Goal: Transaction & Acquisition: Purchase product/service

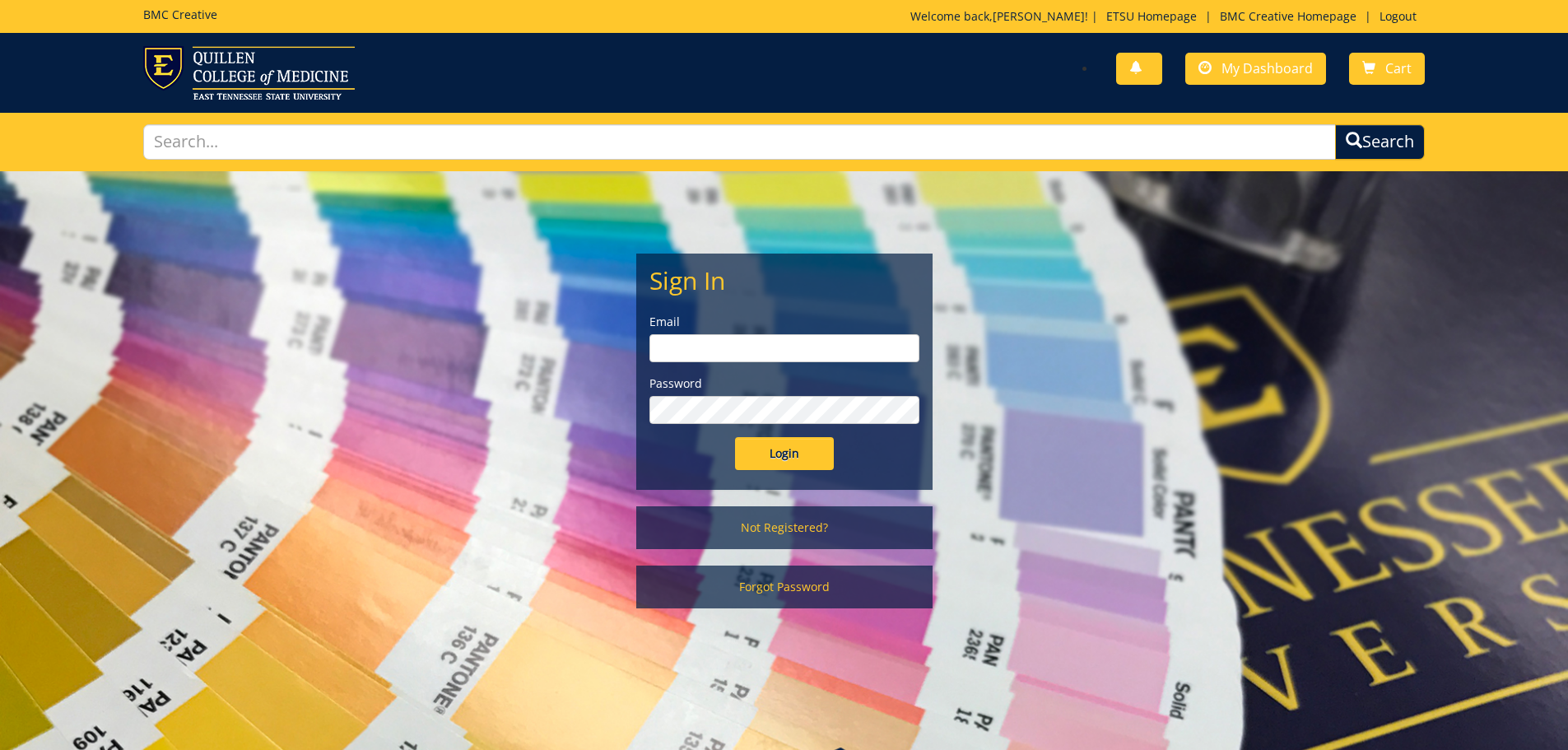
type input "goepel@etsu.edu"
click at [788, 455] on input "Login" at bounding box center [784, 453] width 99 height 33
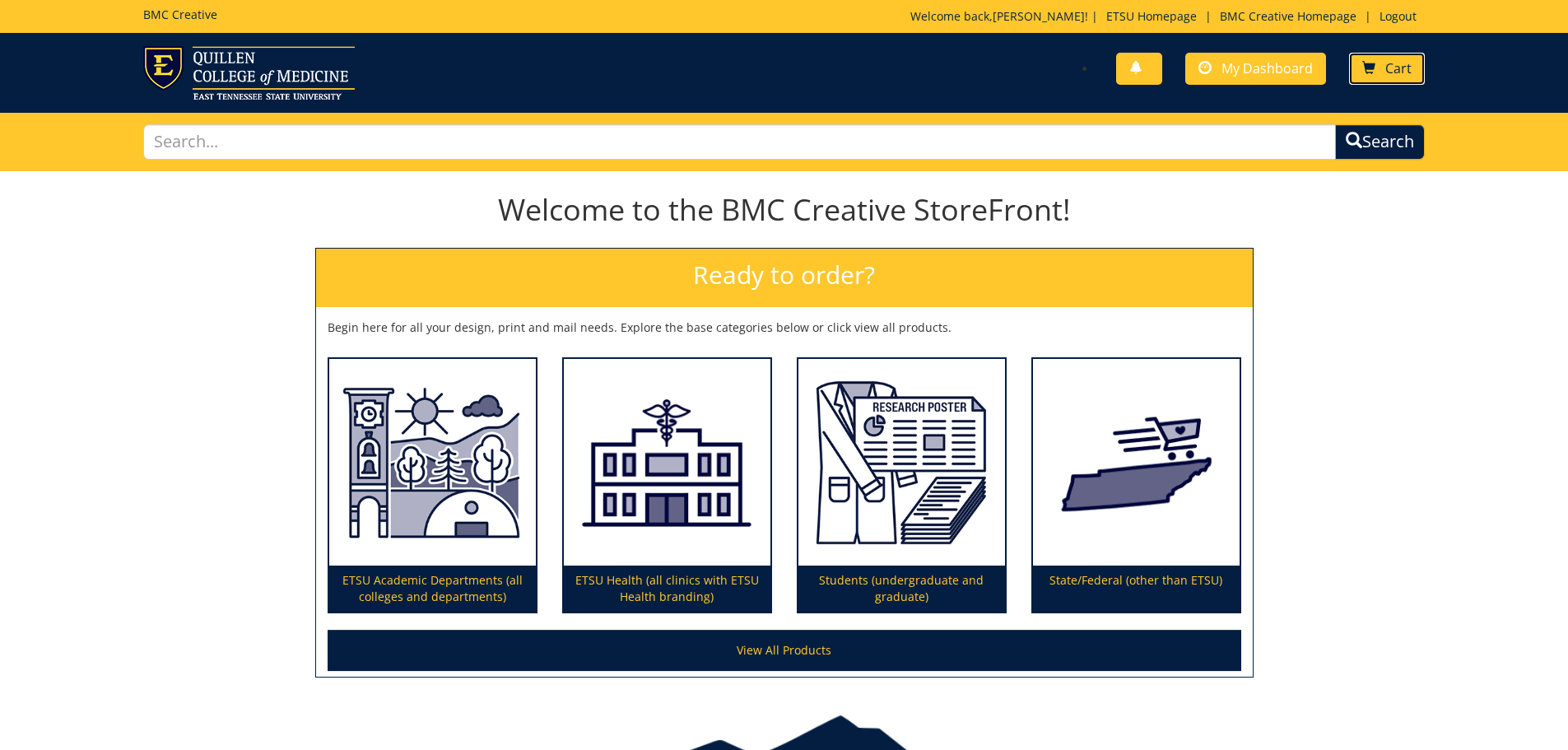
click at [1392, 70] on span "Cart" at bounding box center [1398, 68] width 26 height 18
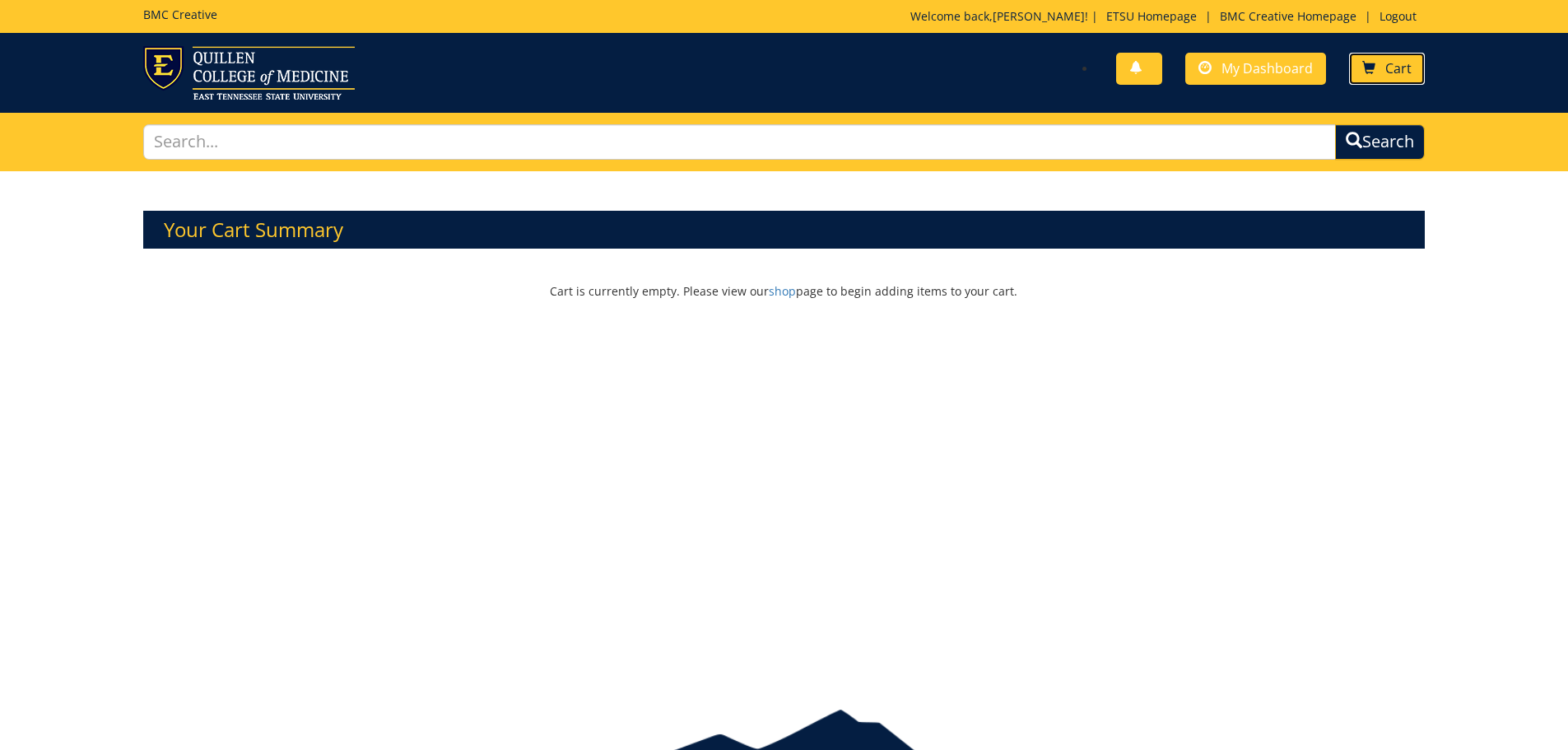
click at [1381, 73] on link "Cart" at bounding box center [1387, 69] width 76 height 32
click at [1281, 71] on span "My Dashboard" at bounding box center [1266, 68] width 91 height 18
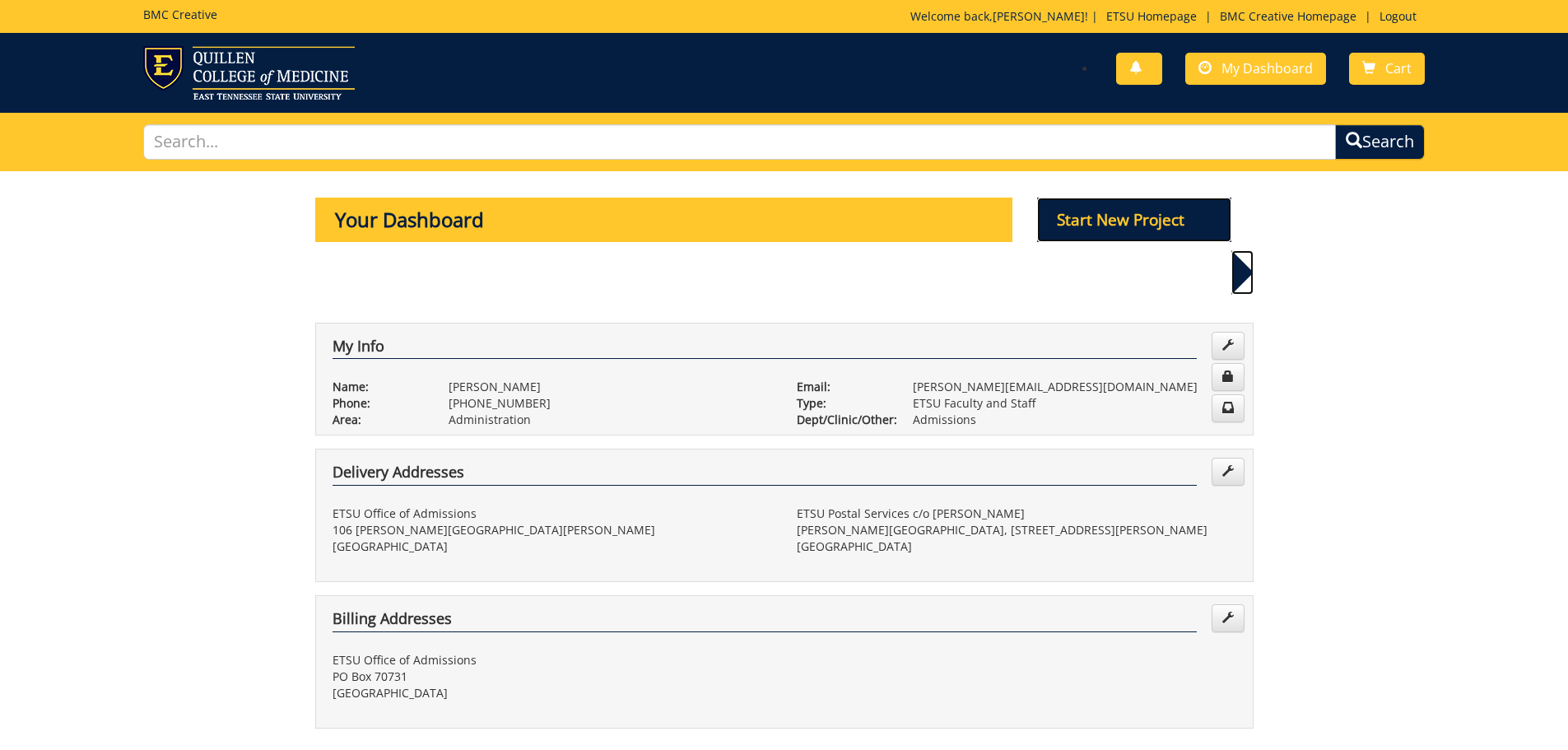
click at [1110, 223] on p "Start New Project" at bounding box center [1134, 219] width 194 height 44
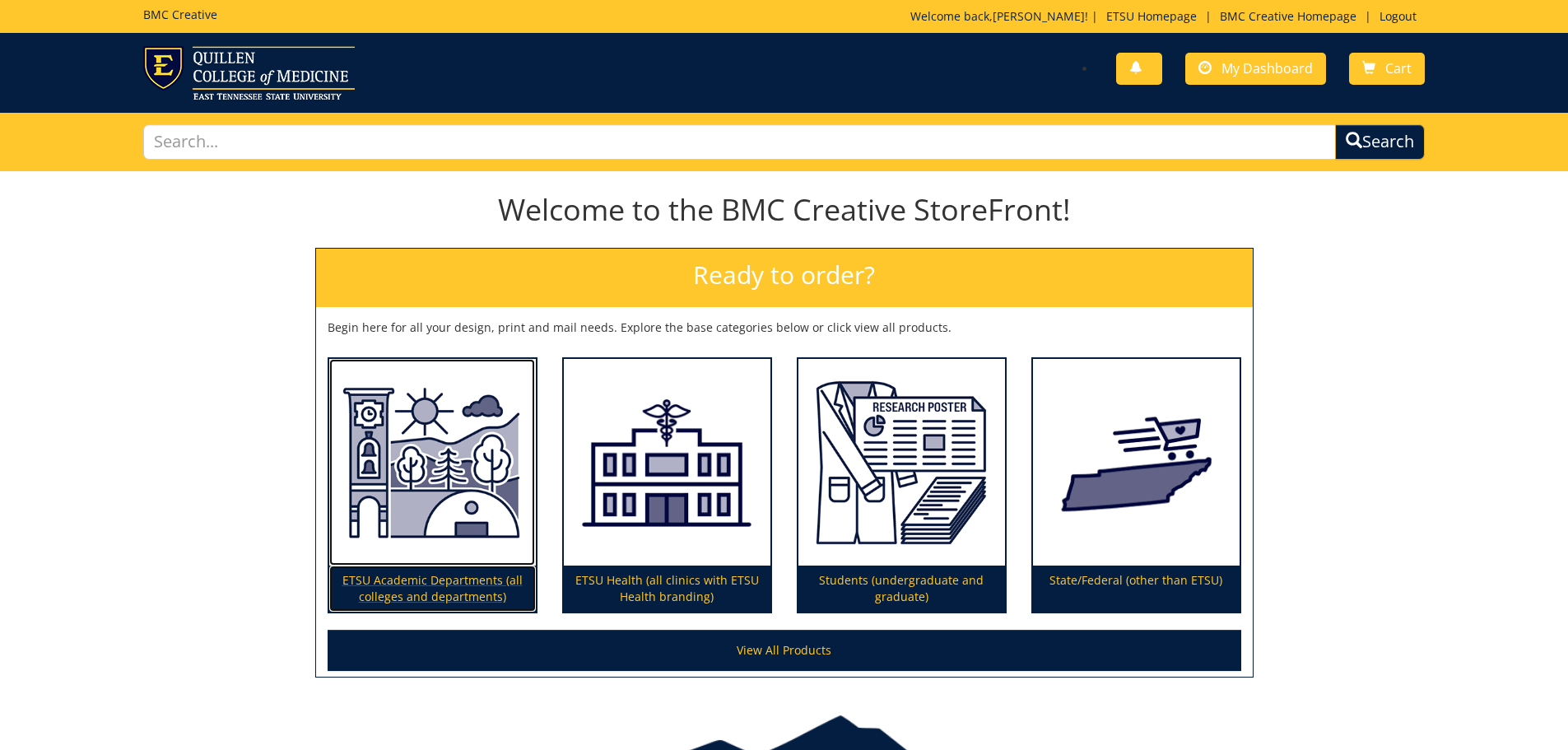
click at [468, 477] on img at bounding box center [432, 462] width 207 height 208
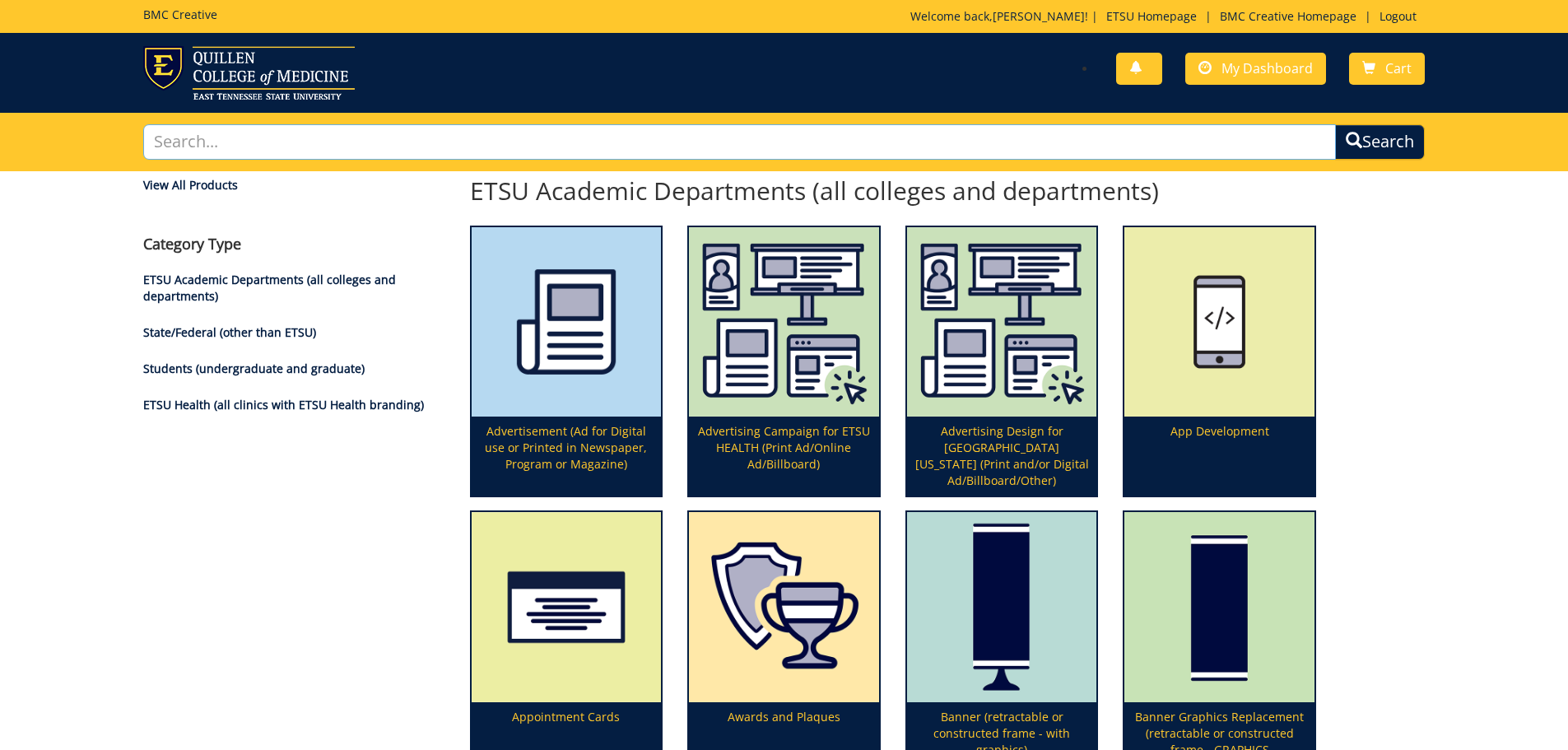
click at [473, 141] on input "text" at bounding box center [739, 142] width 1193 height 36
type input "postcard"
click at [1335, 124] on button "Search" at bounding box center [1379, 142] width 89 height 36
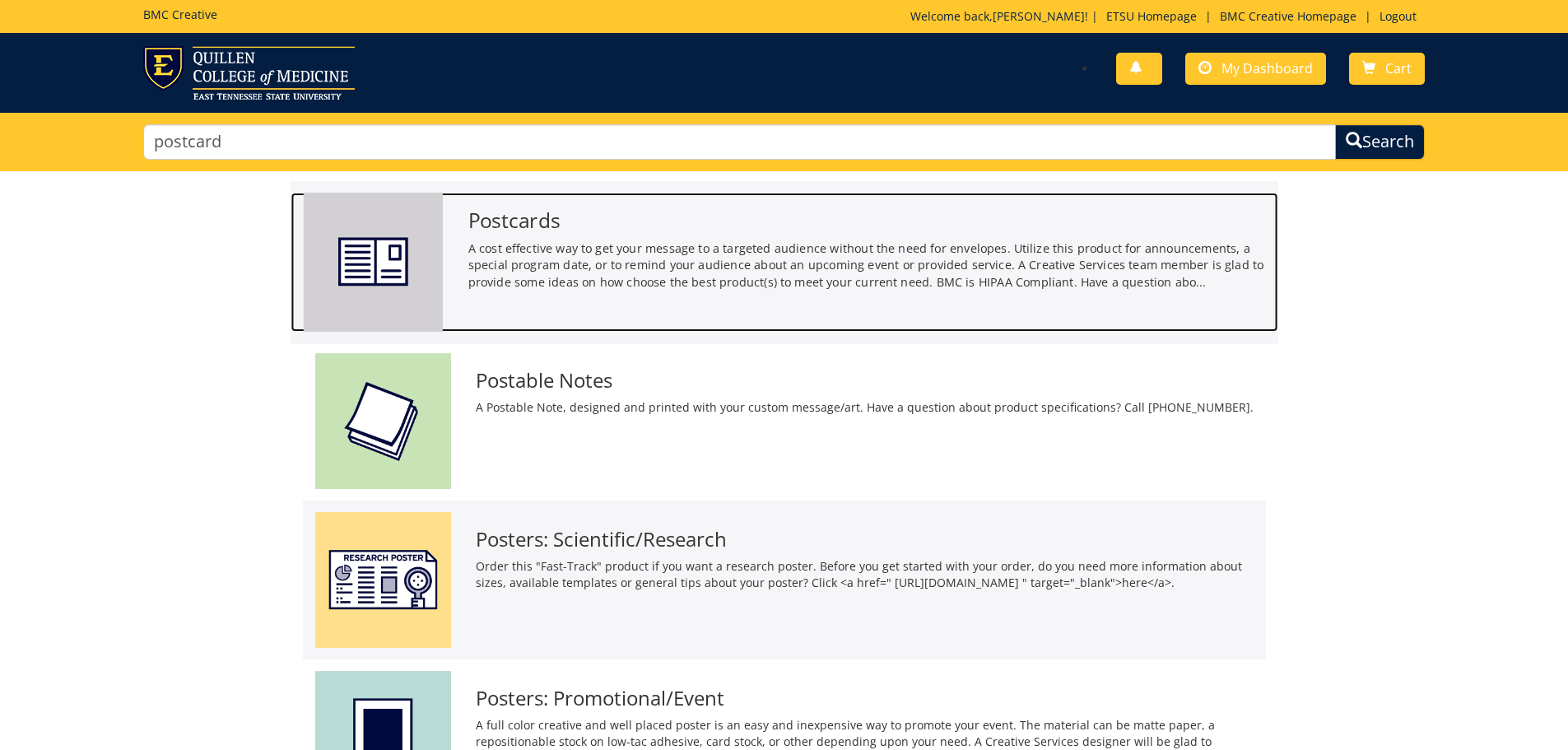
click at [514, 219] on h3 "Postcards" at bounding box center [866, 221] width 798 height 23
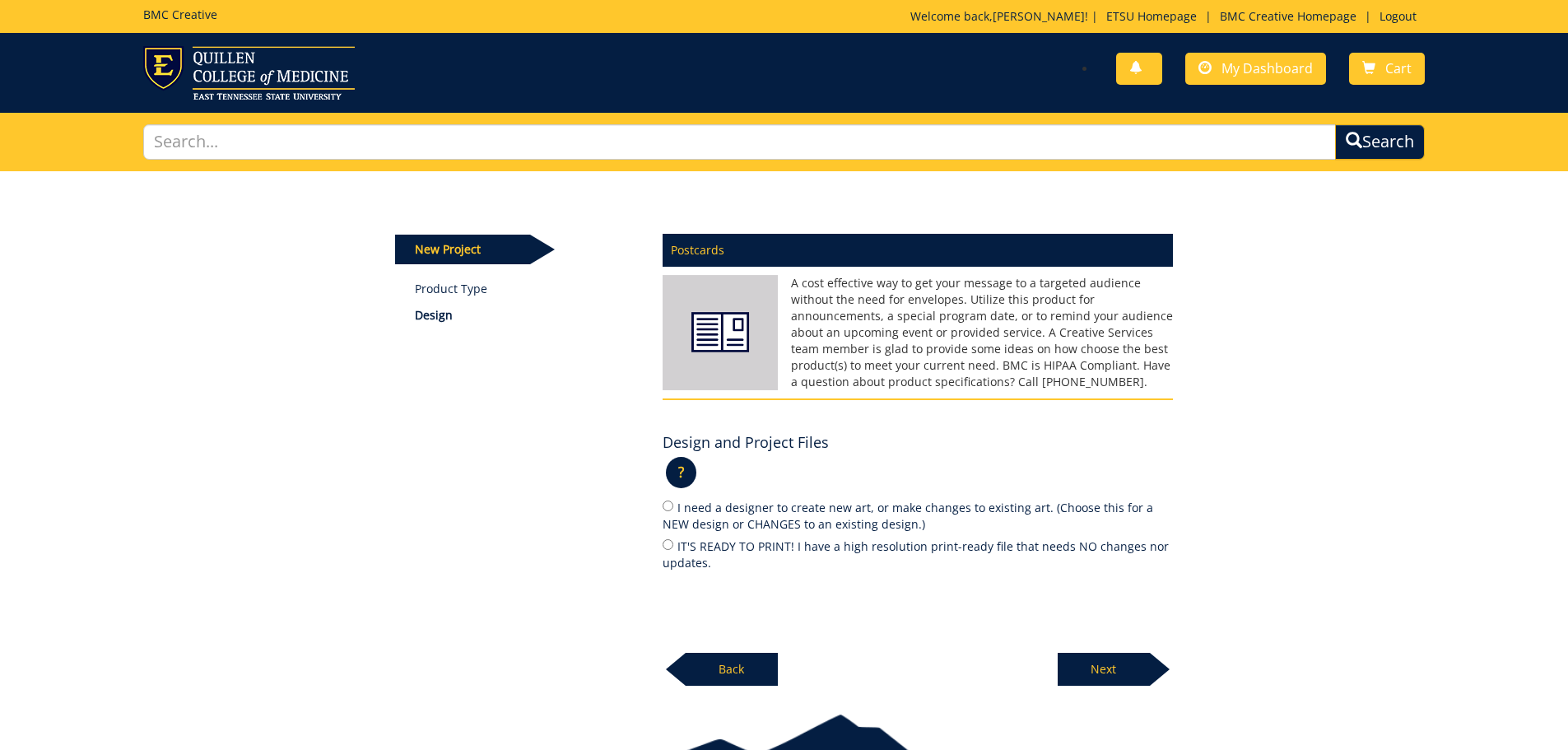
click at [718, 522] on label "I need a designer to create new art, or make changes to existing art. (Choose t…" at bounding box center [917, 515] width 510 height 35
click at [674, 511] on input "I need a designer to create new art, or make changes to existing art. (Choose t…" at bounding box center [667, 506] width 10 height 10
radio input "true"
click at [782, 548] on label "IT'S READY TO PRINT! I have a high resolution print-ready file that needs NO ch…" at bounding box center [917, 554] width 510 height 35
click at [674, 548] on input "IT'S READY TO PRINT! I have a high resolution print-ready file that needs NO ch…" at bounding box center [667, 544] width 10 height 10
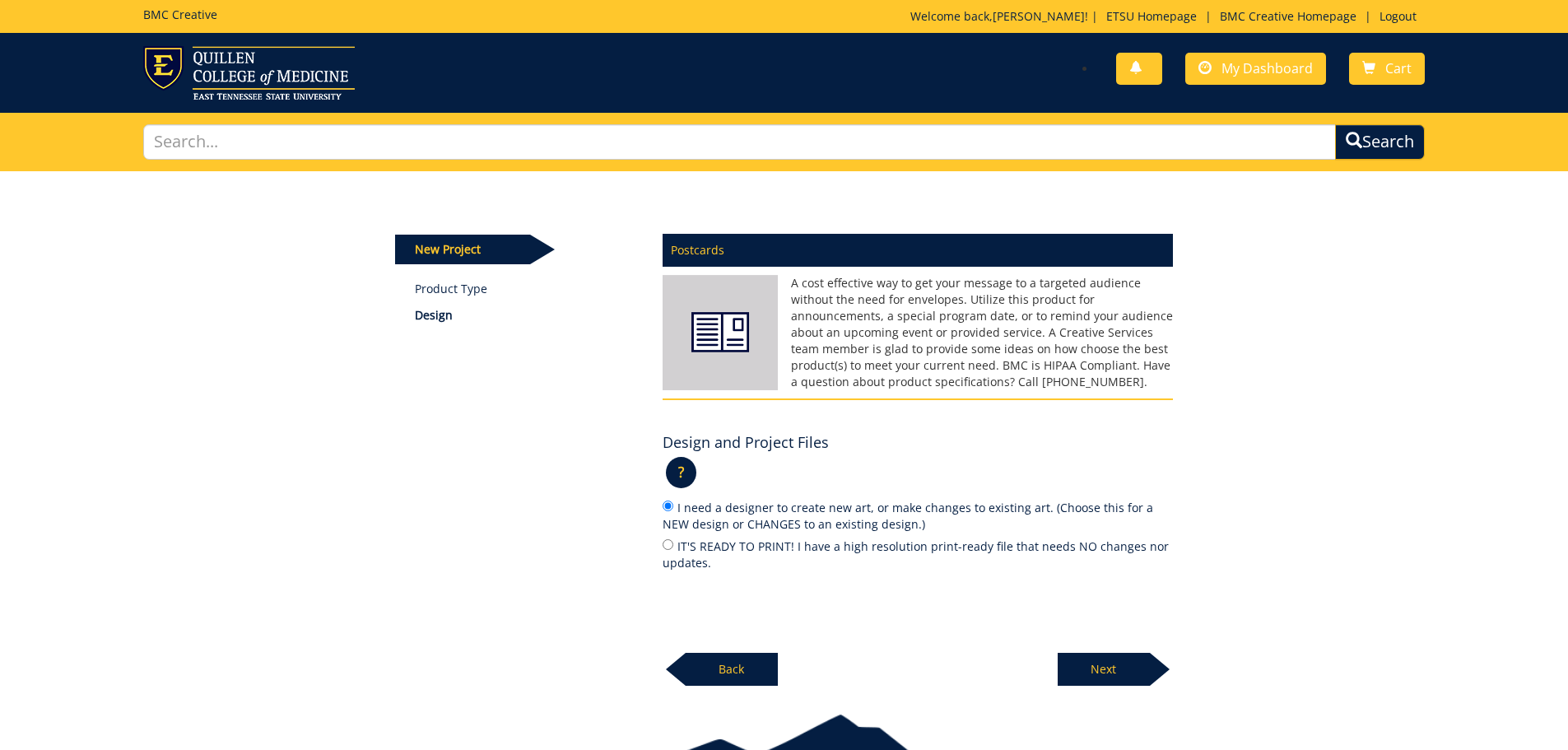
radio input "true"
click at [1118, 677] on p "Next" at bounding box center [1104, 669] width 92 height 33
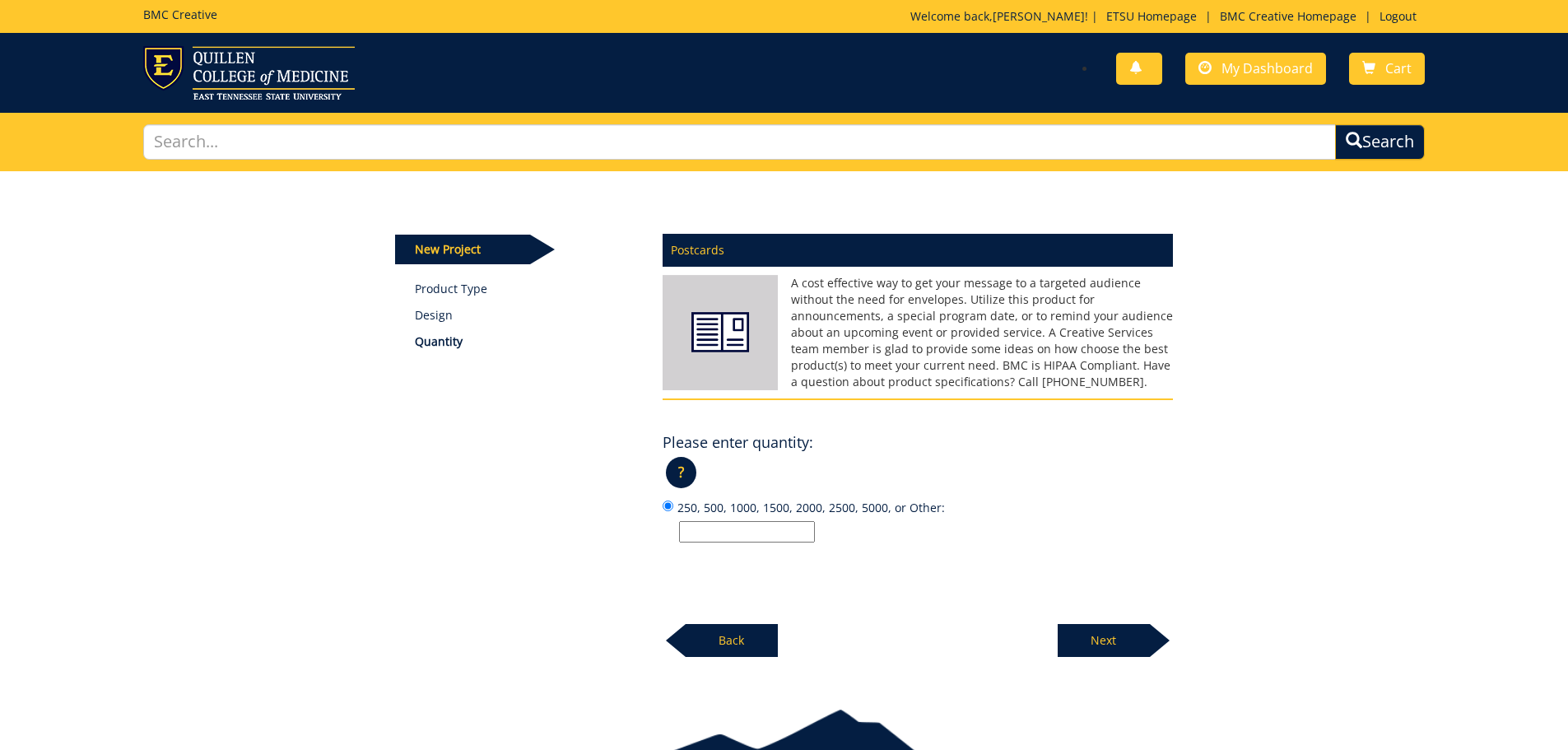
click at [721, 527] on input "250, 500, 1000, 1500, 2000, 2500, 5000, or Other:" at bounding box center [747, 532] width 136 height 22
type input "800"
click at [1137, 650] on p "Next" at bounding box center [1104, 640] width 92 height 33
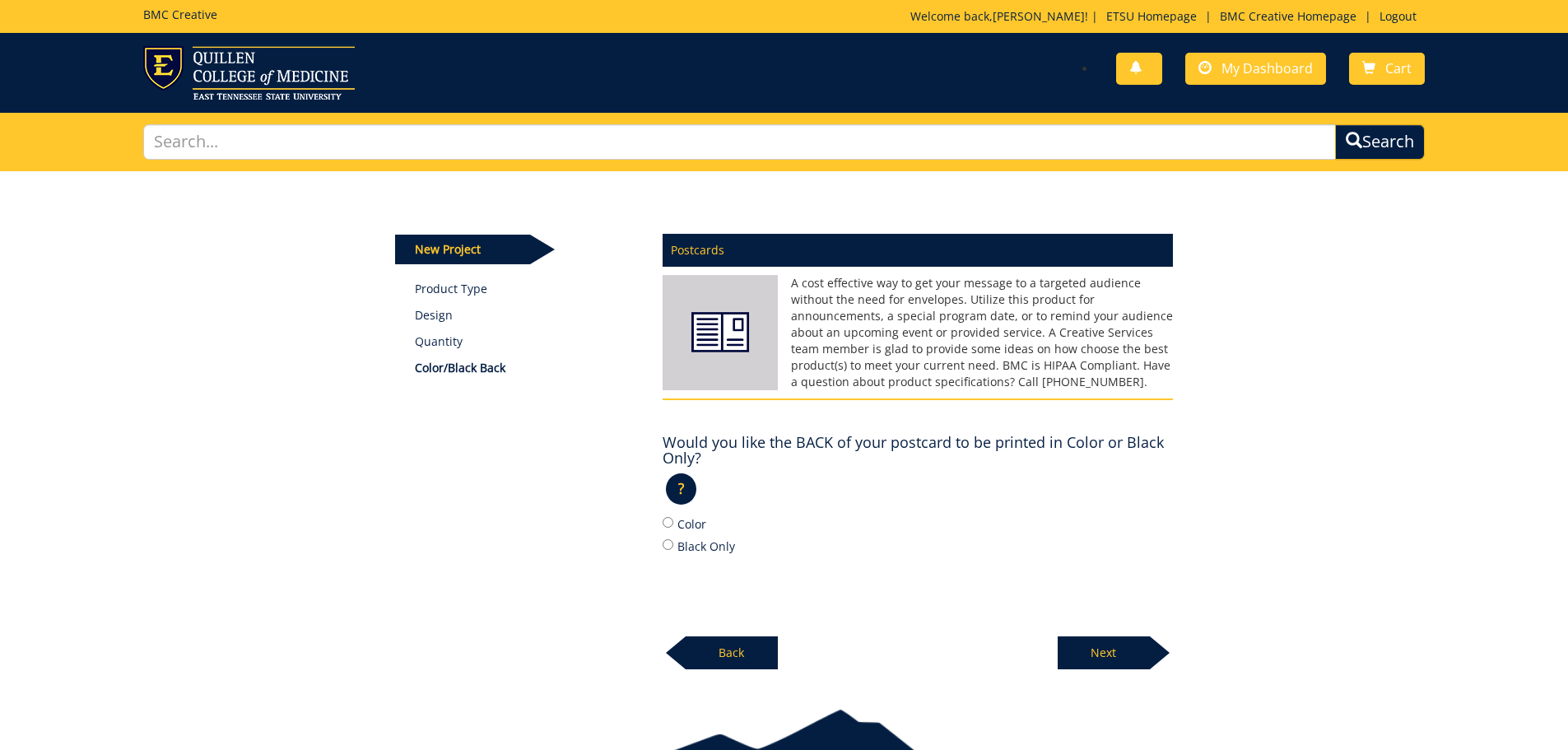
click at [675, 520] on label "Color" at bounding box center [917, 523] width 510 height 18
click at [674, 520] on input "Color" at bounding box center [667, 522] width 10 height 10
radio input "true"
click at [1113, 651] on p "Next" at bounding box center [1104, 652] width 92 height 33
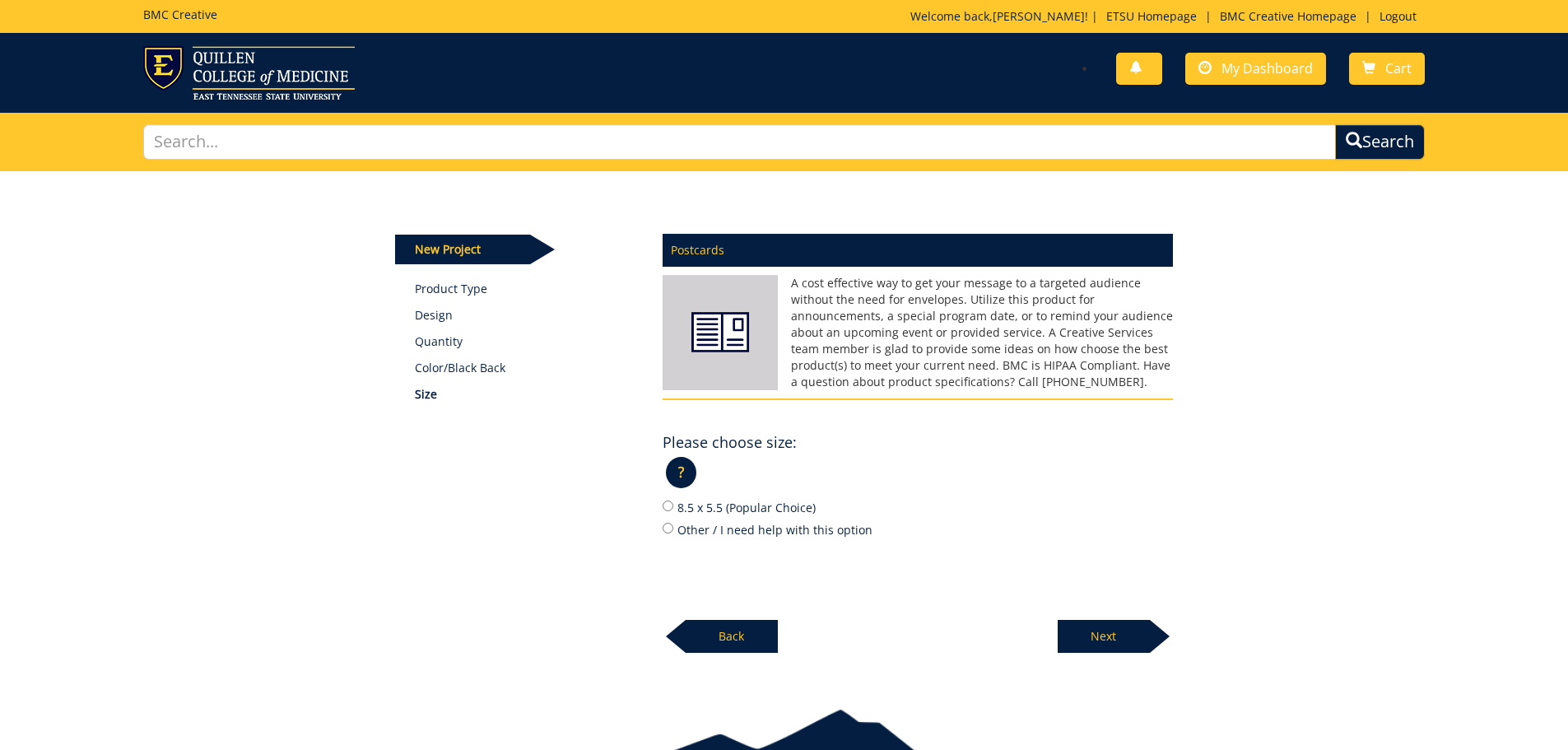
click at [734, 510] on label "8.5 x 5.5 (Popular Choice)" at bounding box center [917, 507] width 510 height 18
click at [674, 510] on input "8.5 x 5.5 (Popular Choice)" at bounding box center [667, 506] width 10 height 10
radio input "true"
click at [1100, 639] on p "Next" at bounding box center [1104, 636] width 92 height 33
click at [735, 508] on label "12 pt. C2S (Popular Choice)" at bounding box center [917, 507] width 510 height 18
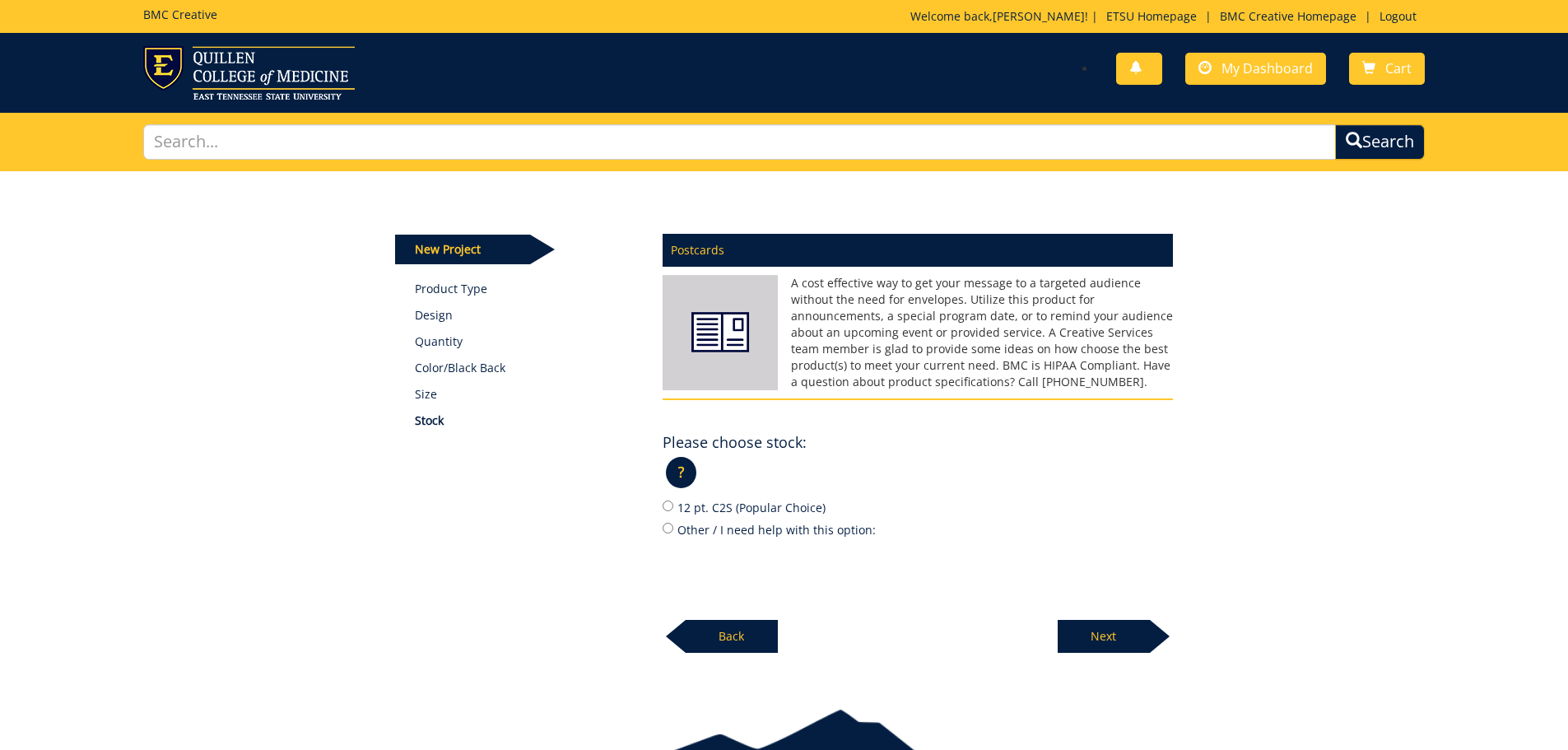
click at [674, 508] on input "12 pt. C2S (Popular Choice)" at bounding box center [667, 506] width 10 height 10
radio input "true"
click at [1117, 636] on p "Next" at bounding box center [1104, 636] width 92 height 33
click at [690, 508] on label "Yes" at bounding box center [917, 507] width 510 height 18
click at [674, 508] on input "Yes" at bounding box center [667, 506] width 10 height 10
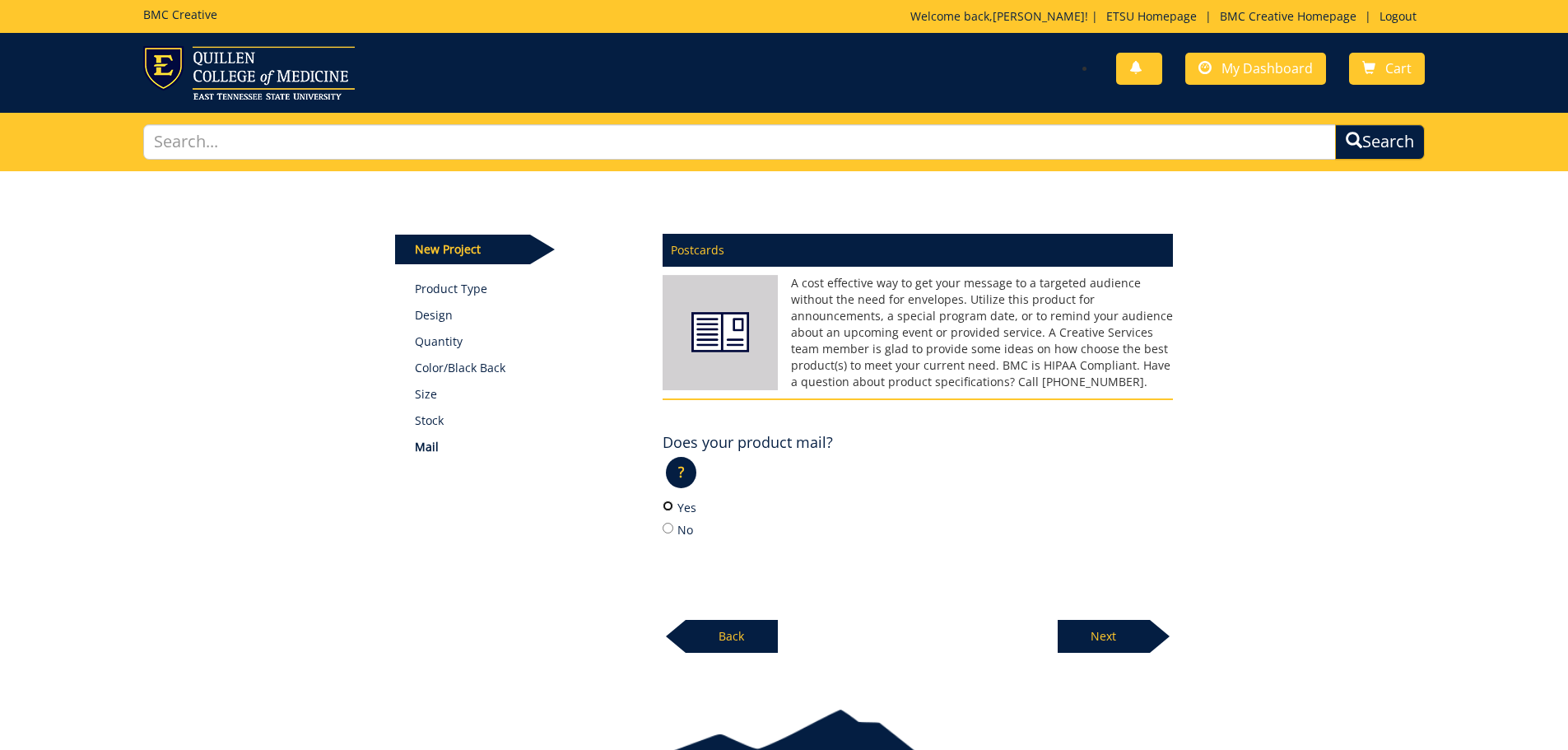
radio input "true"
click at [1116, 628] on p "Next" at bounding box center [1104, 636] width 92 height 33
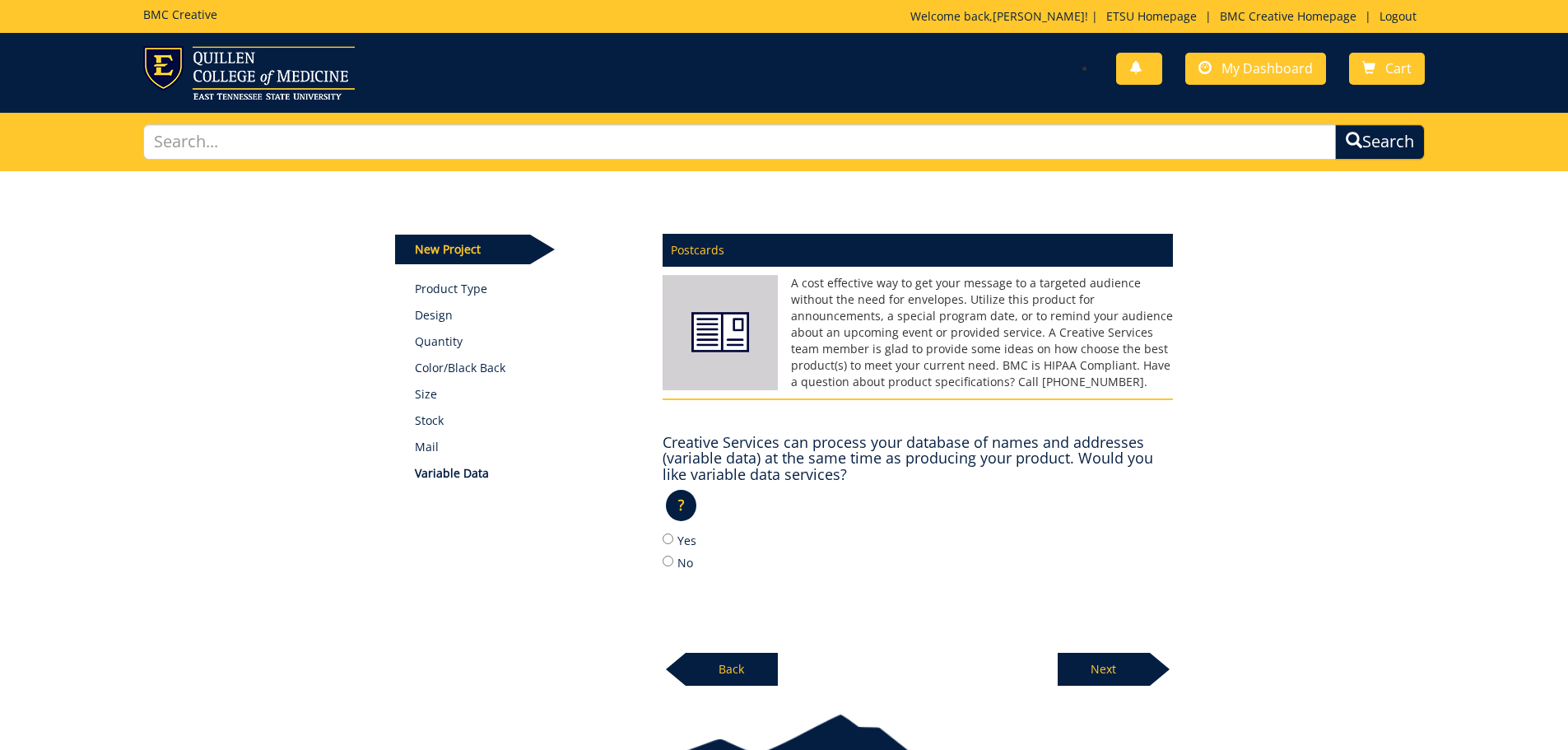
click at [691, 536] on label "Yes" at bounding box center [917, 539] width 510 height 18
click at [674, 536] on input "Yes" at bounding box center [667, 539] width 10 height 10
radio input "true"
click at [1099, 650] on div "Next" at bounding box center [1115, 664] width 116 height 45
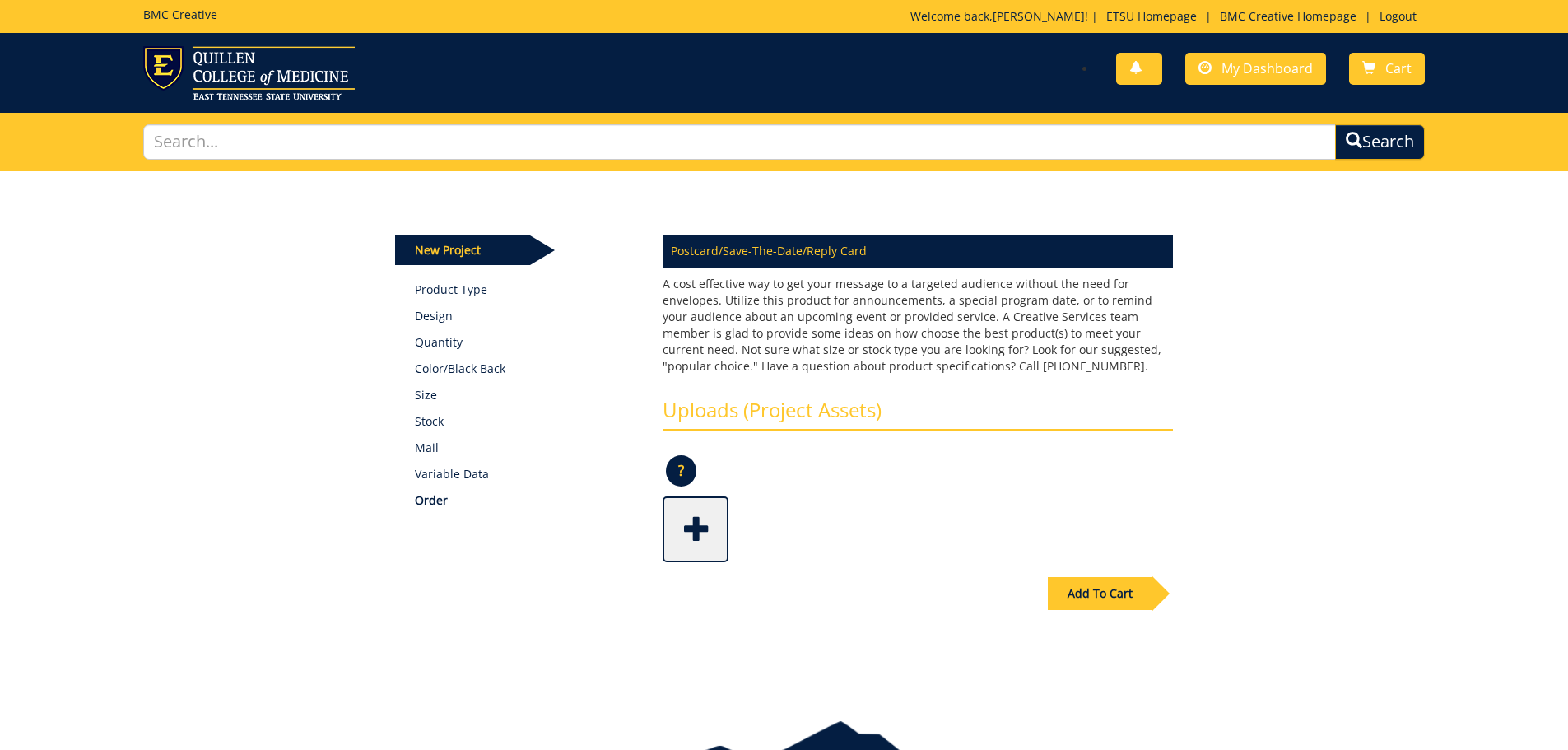
click at [714, 521] on span at bounding box center [697, 527] width 66 height 57
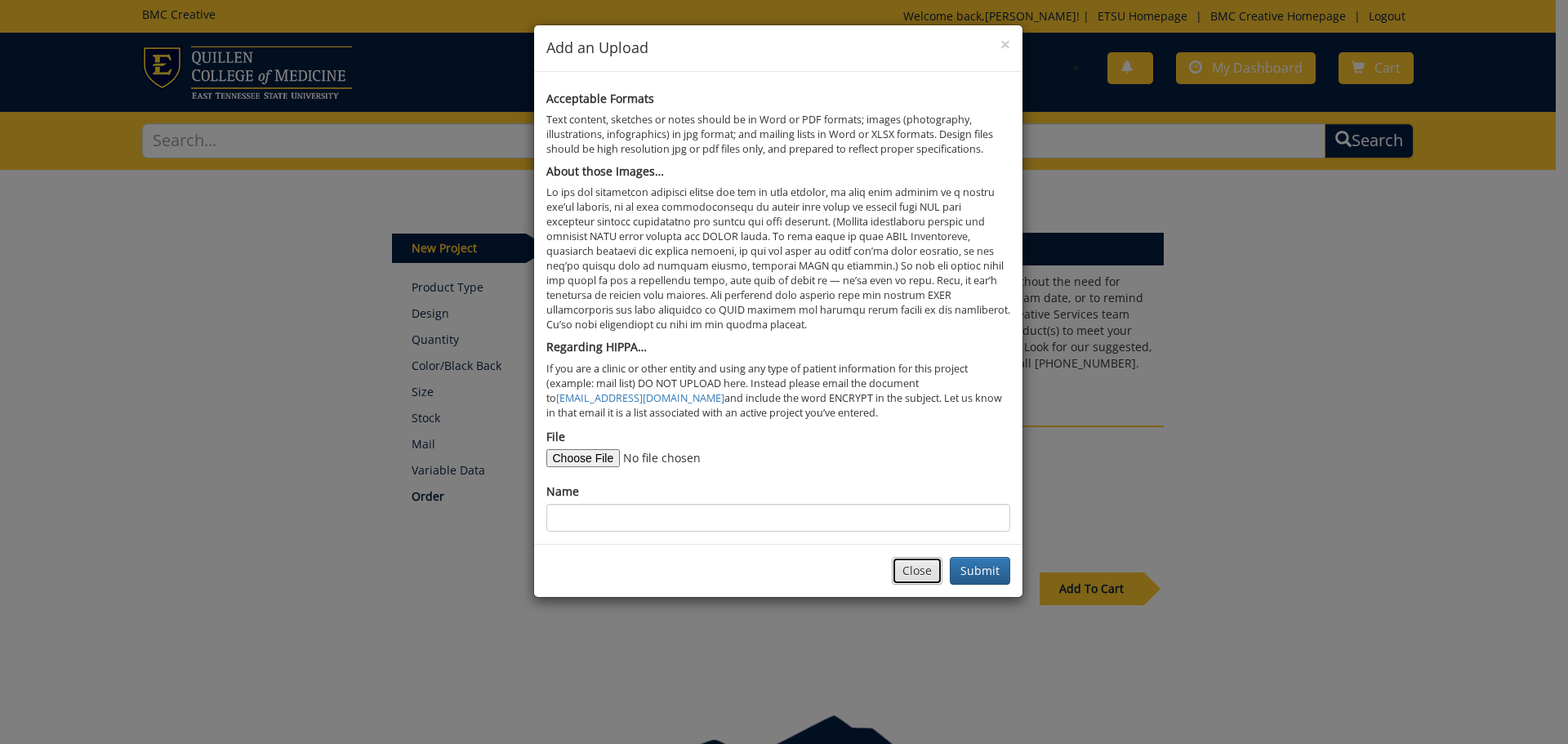
click at [929, 572] on button "Close" at bounding box center [917, 571] width 50 height 28
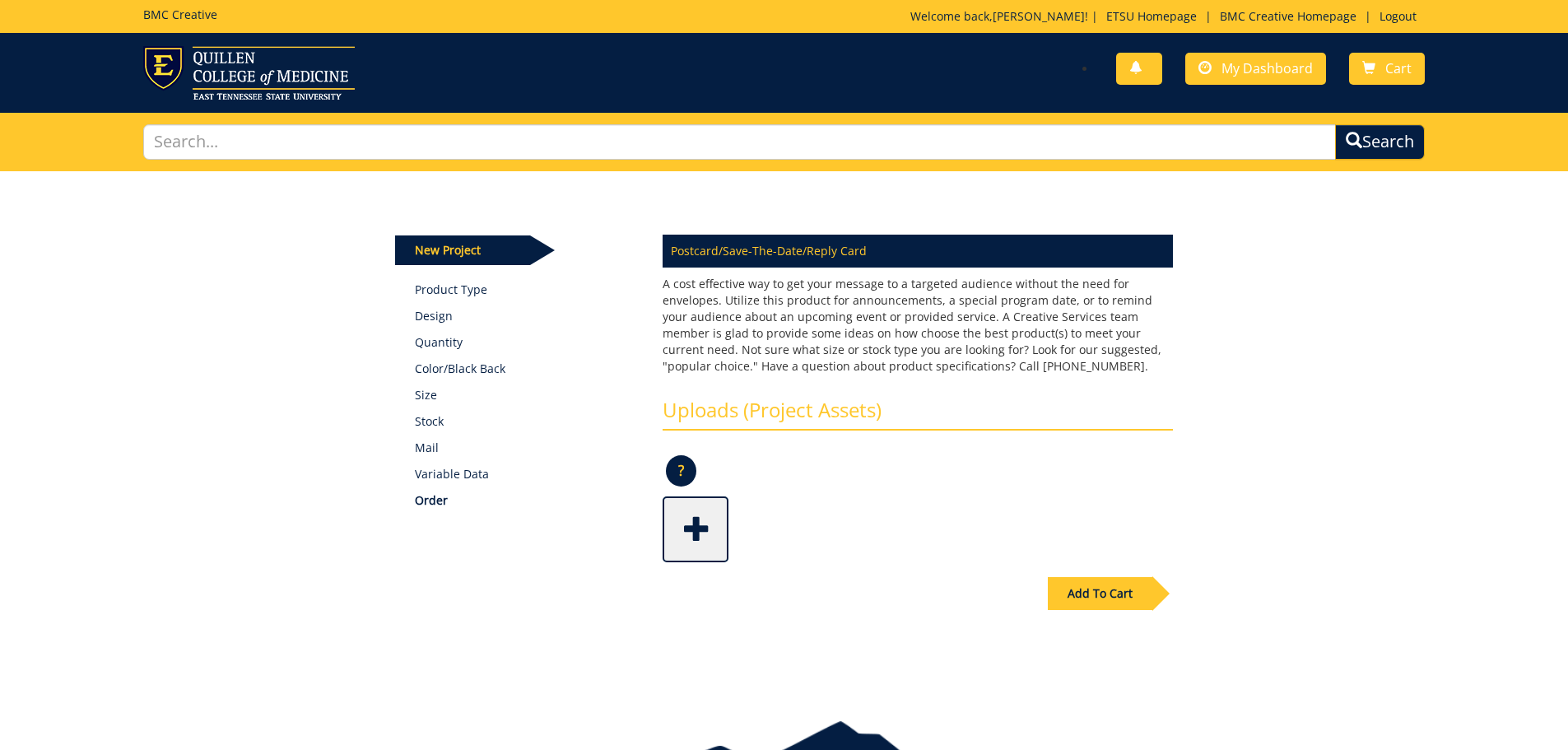
click at [1112, 597] on div "Add To Cart" at bounding box center [1099, 593] width 104 height 33
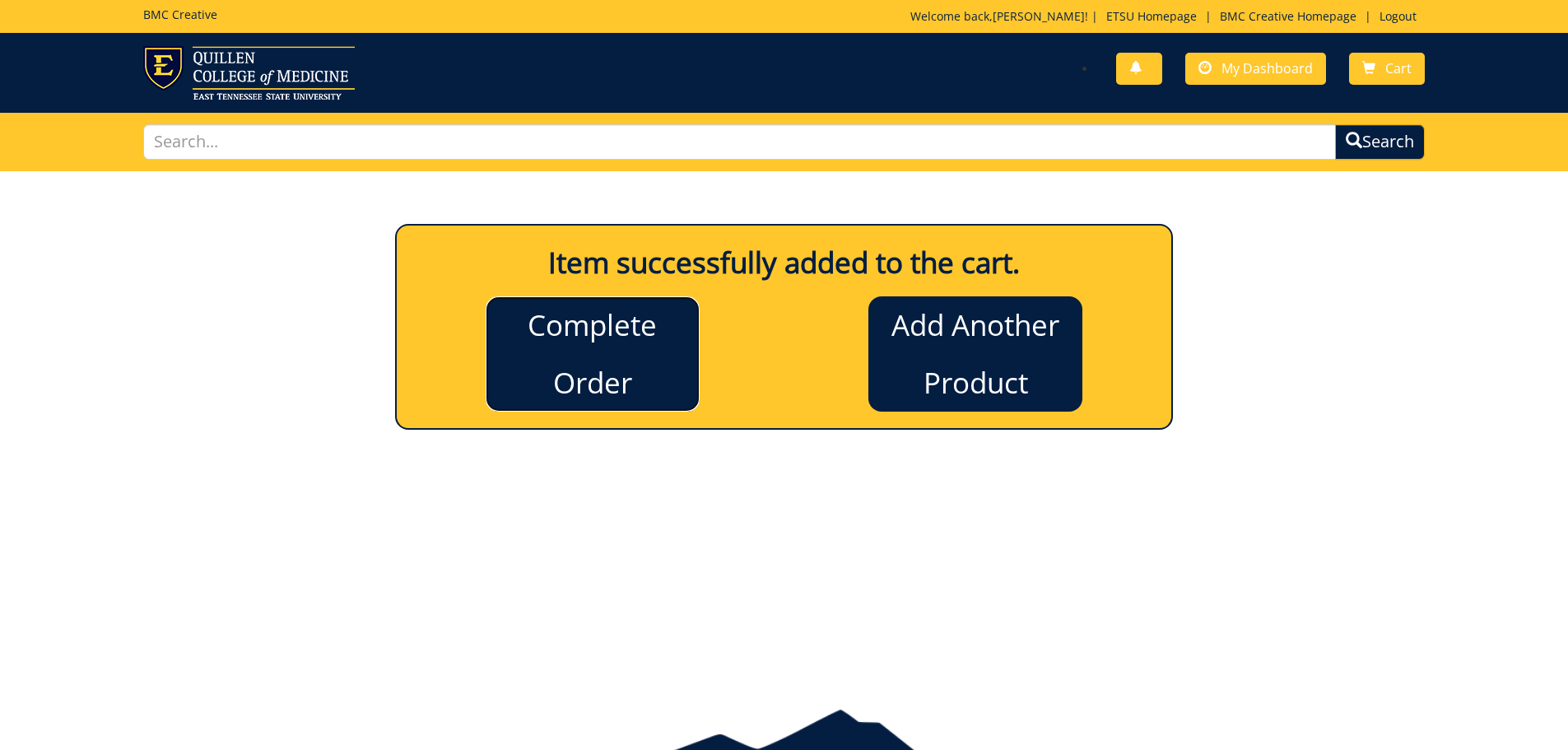
click at [562, 325] on link "Complete Order" at bounding box center [593, 353] width 214 height 116
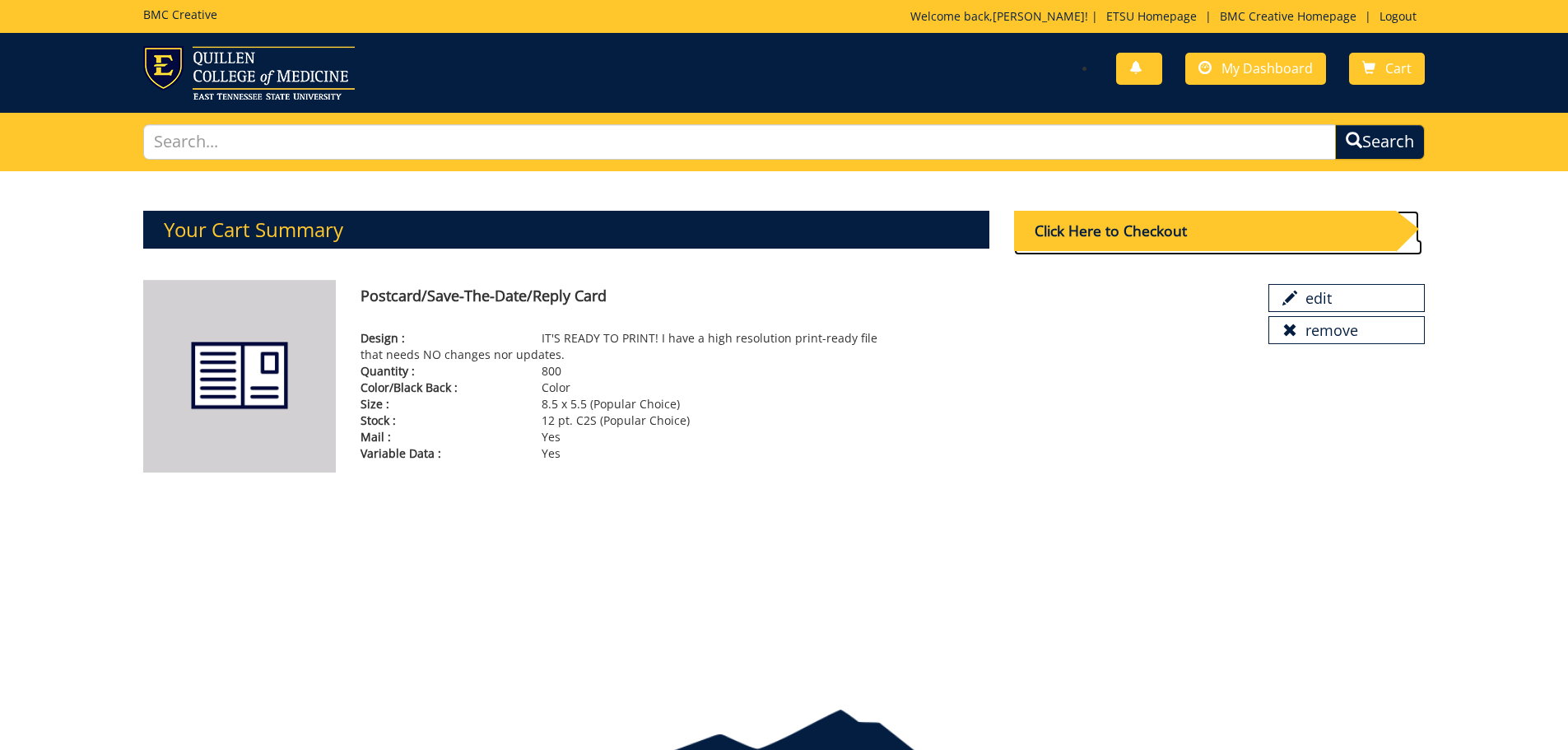
click at [1173, 222] on div "Click Here to Checkout" at bounding box center [1204, 230] width 382 height 40
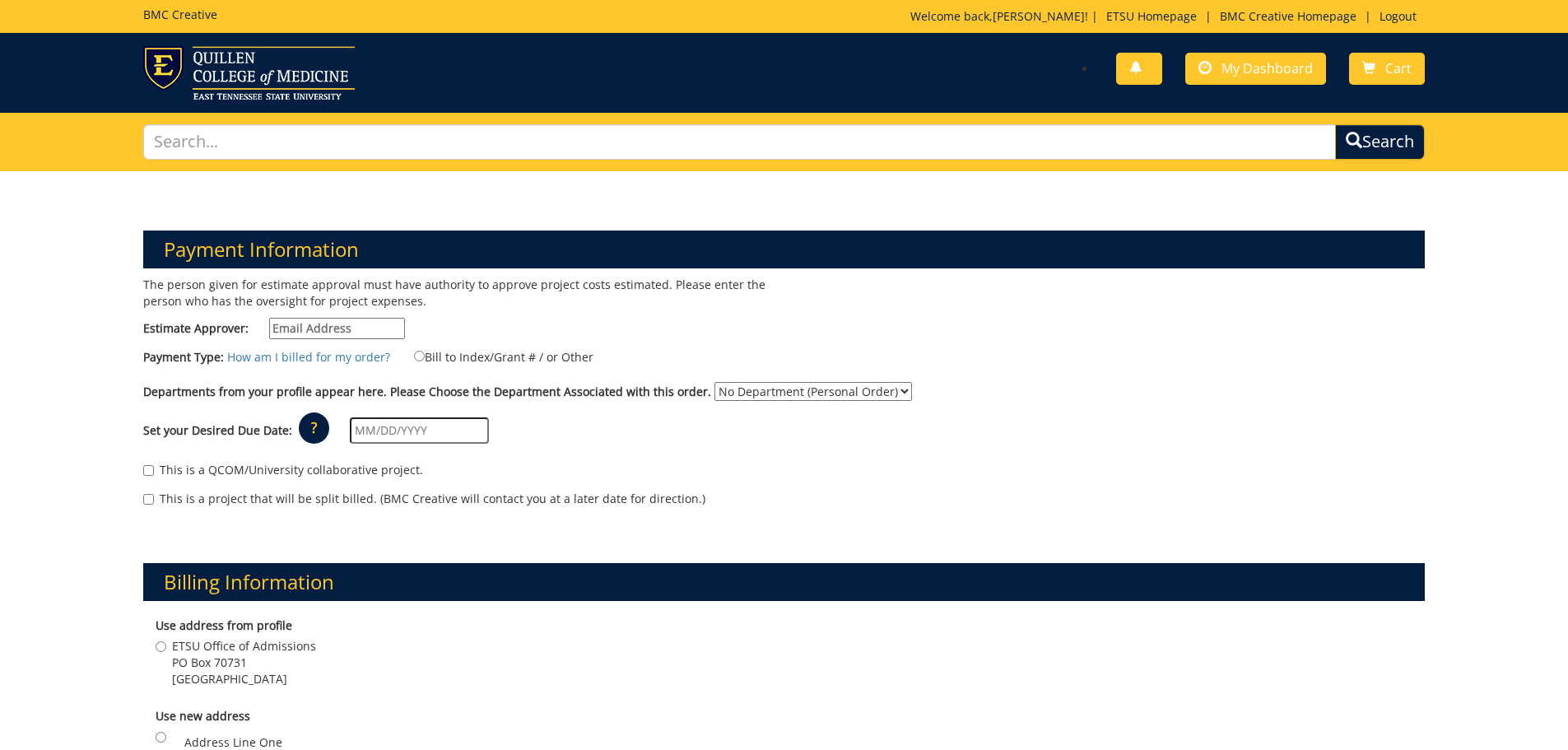
click at [385, 335] on input "Estimate Approver:" at bounding box center [336, 328] width 136 height 22
type input "[PERSON_NAME][EMAIL_ADDRESS][DOMAIN_NAME]"
click at [502, 359] on label "Bill to Index/Grant # / or Other" at bounding box center [493, 356] width 200 height 18
click at [425, 359] on input "Bill to Index/Grant # / or Other" at bounding box center [419, 355] width 10 height 10
radio input "true"
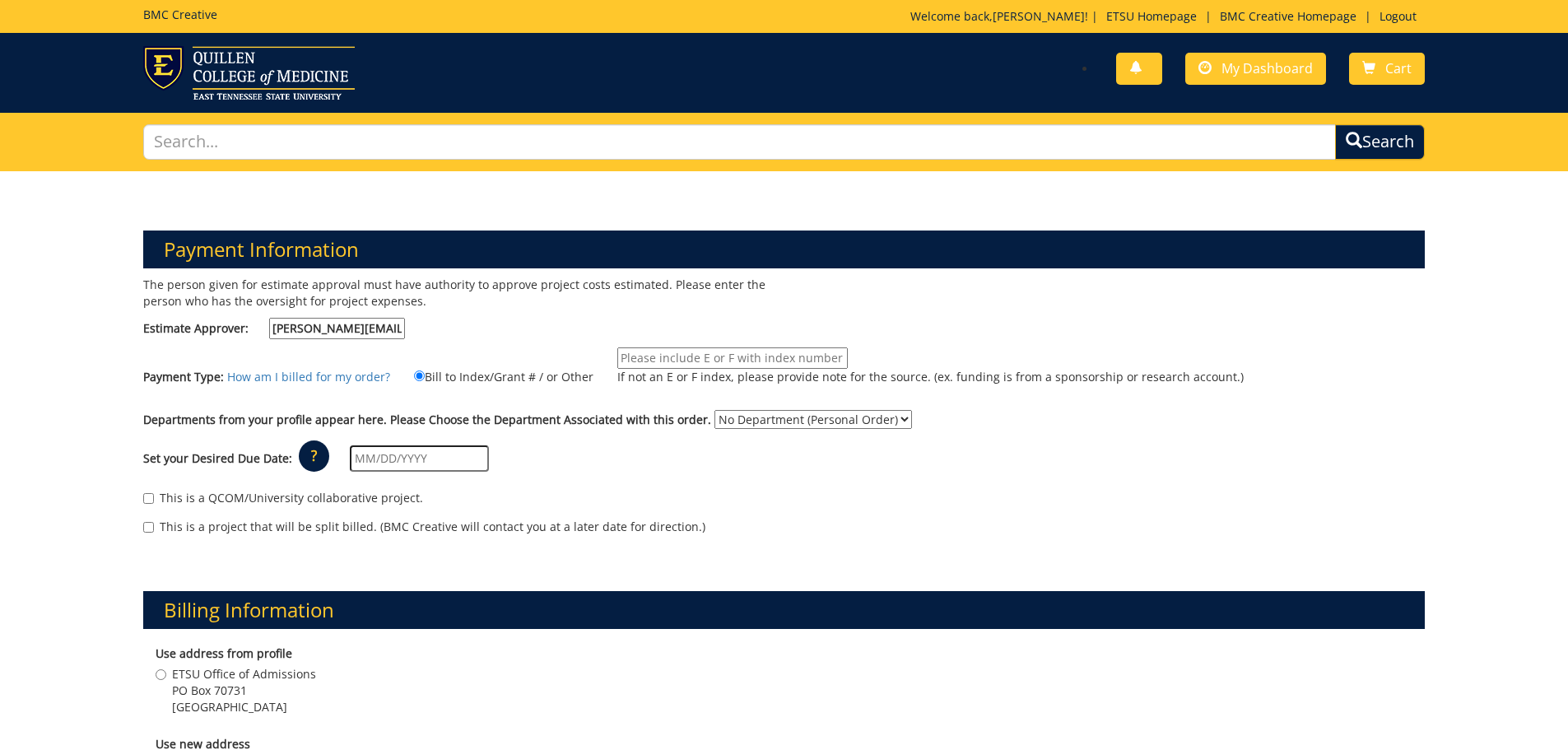
click at [722, 360] on input "If not an E or F index, please provide note for the source. (ex. funding is fro…" at bounding box center [732, 358] width 230 height 22
type input "E25571"
click at [800, 419] on select "No Department (Personal Order) Admissions" at bounding box center [813, 419] width 197 height 19
select select "6"
click at [714, 410] on select "No Department (Personal Order) Admissions" at bounding box center [813, 419] width 197 height 19
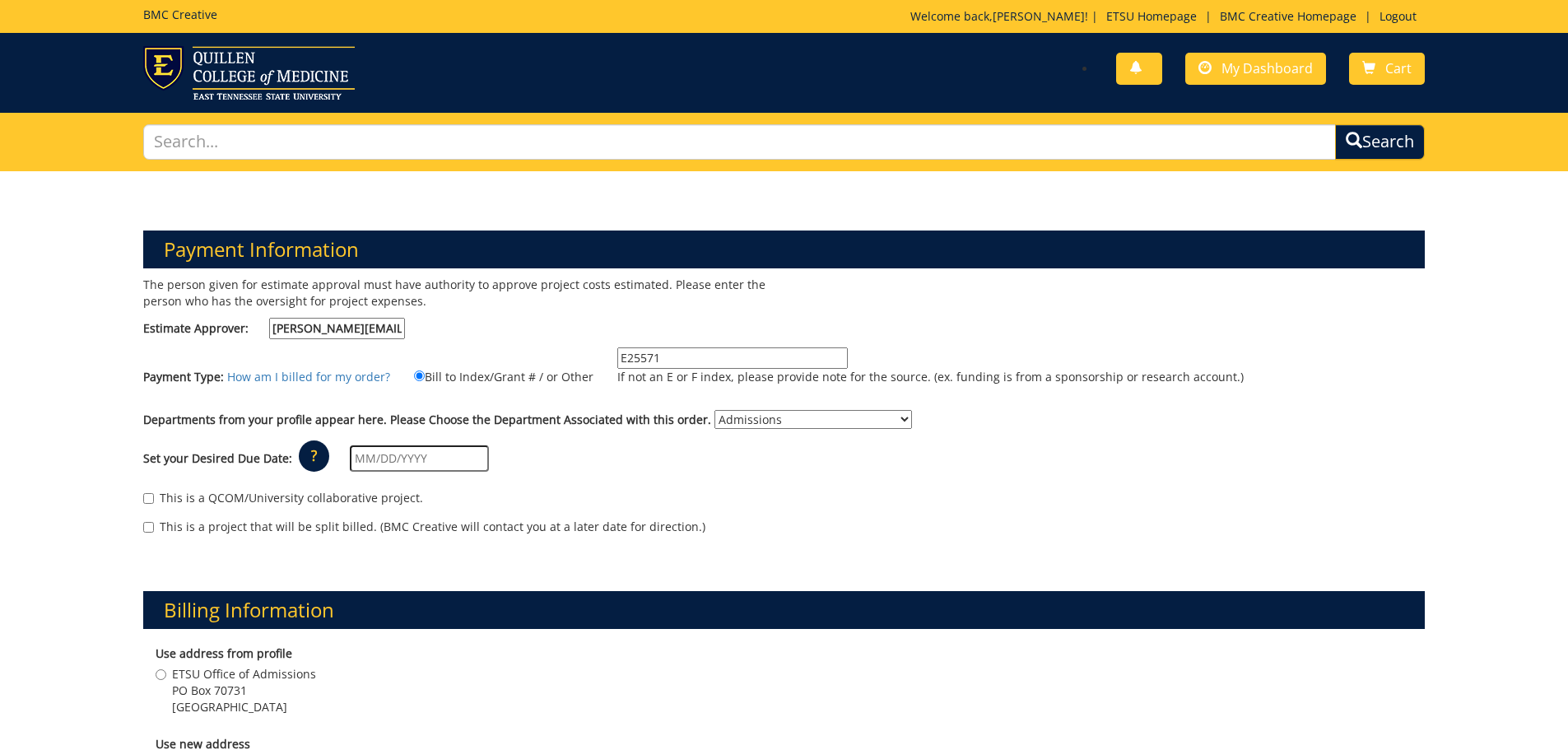
click at [454, 462] on input "text" at bounding box center [419, 459] width 139 height 26
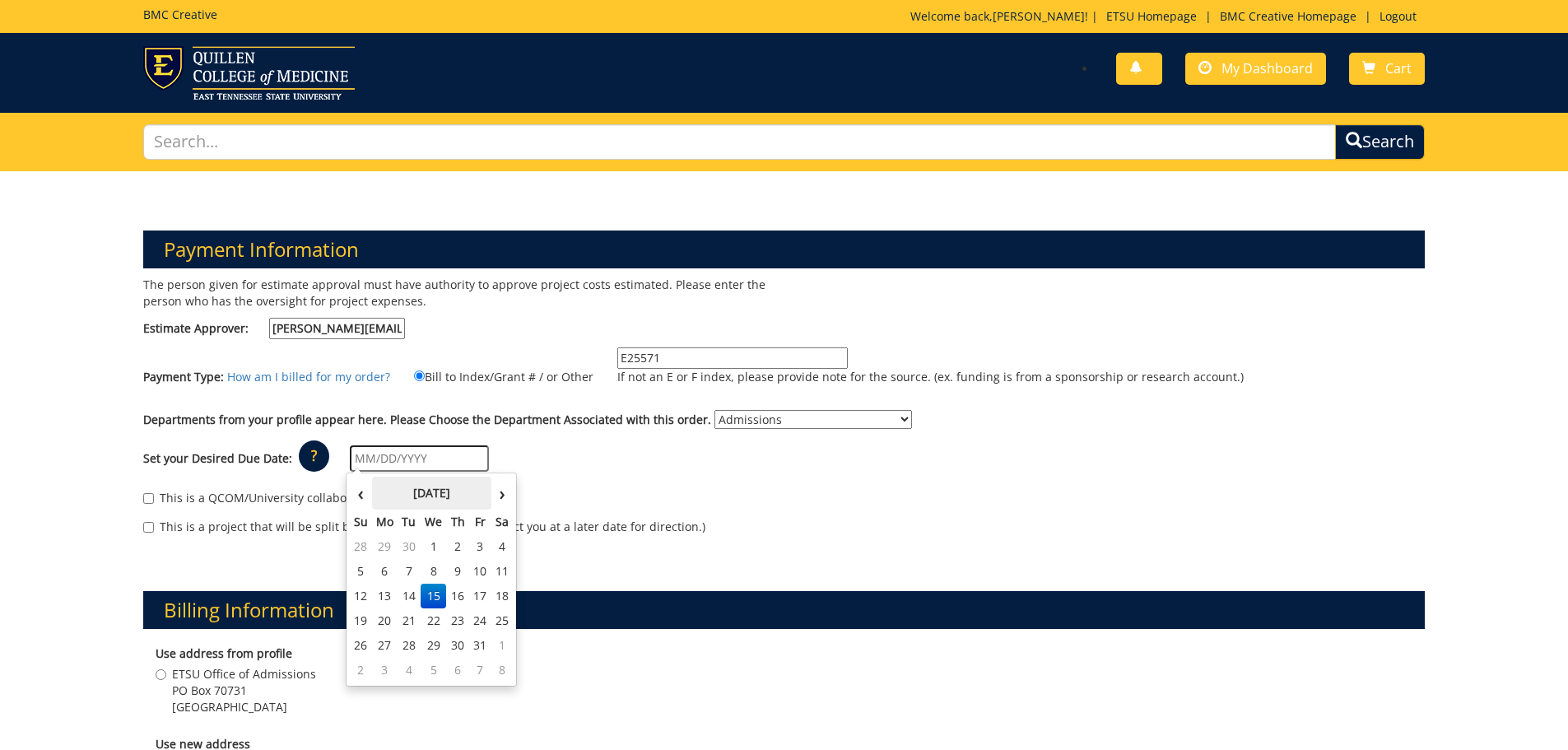
click at [392, 495] on th "October 2025" at bounding box center [431, 492] width 119 height 33
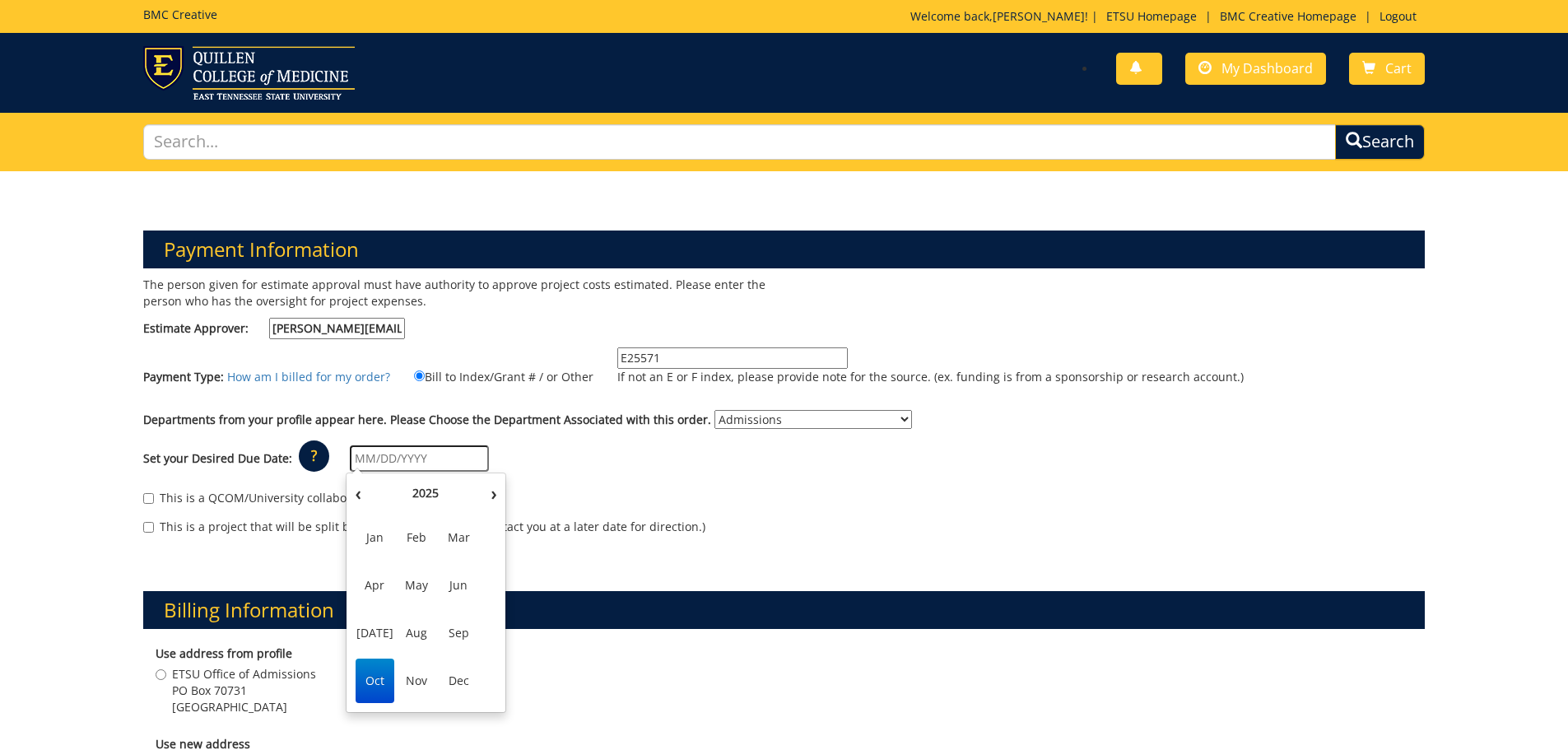
click at [361, 681] on span "Oct" at bounding box center [374, 680] width 39 height 44
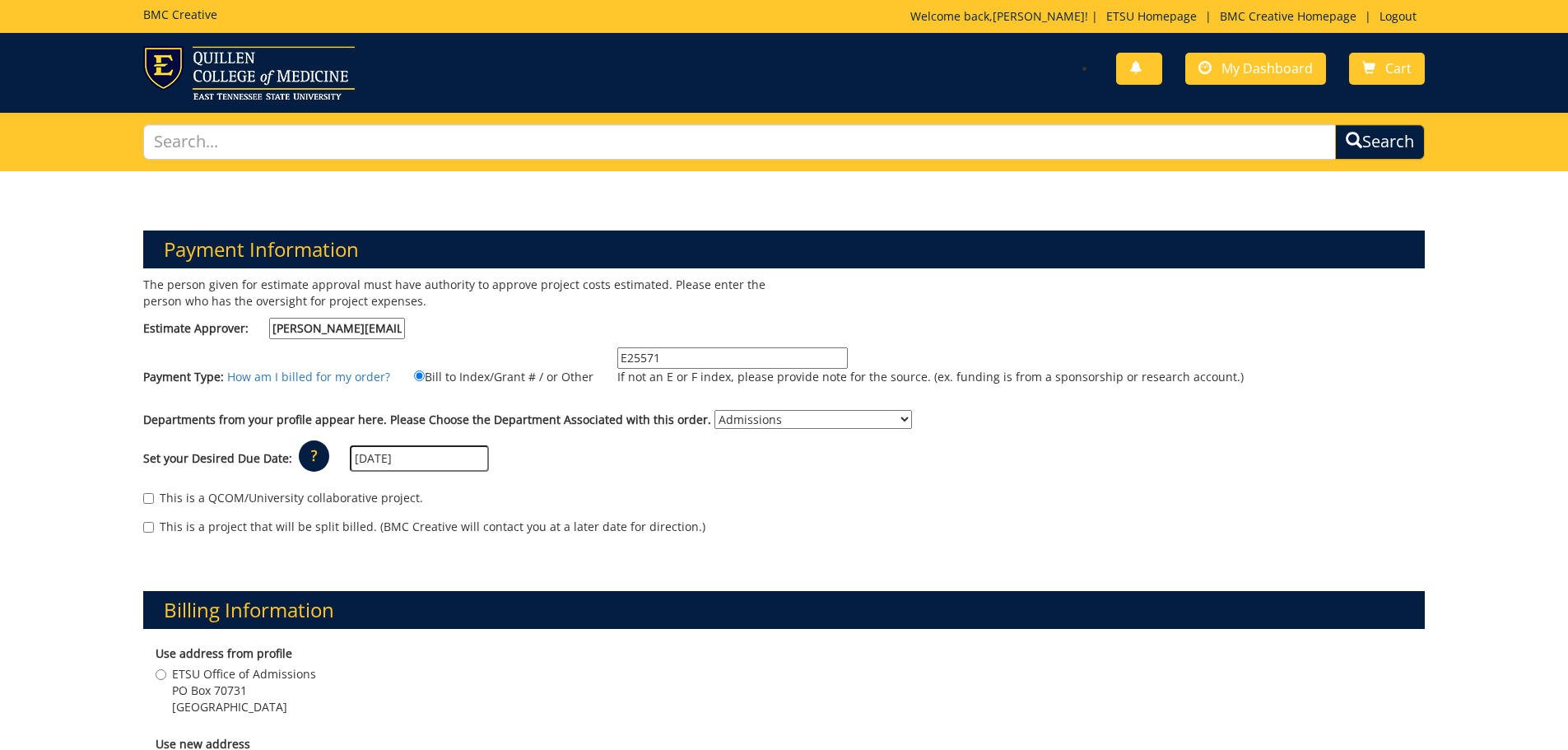
click at [431, 466] on input "10/01/2025" at bounding box center [419, 459] width 139 height 26
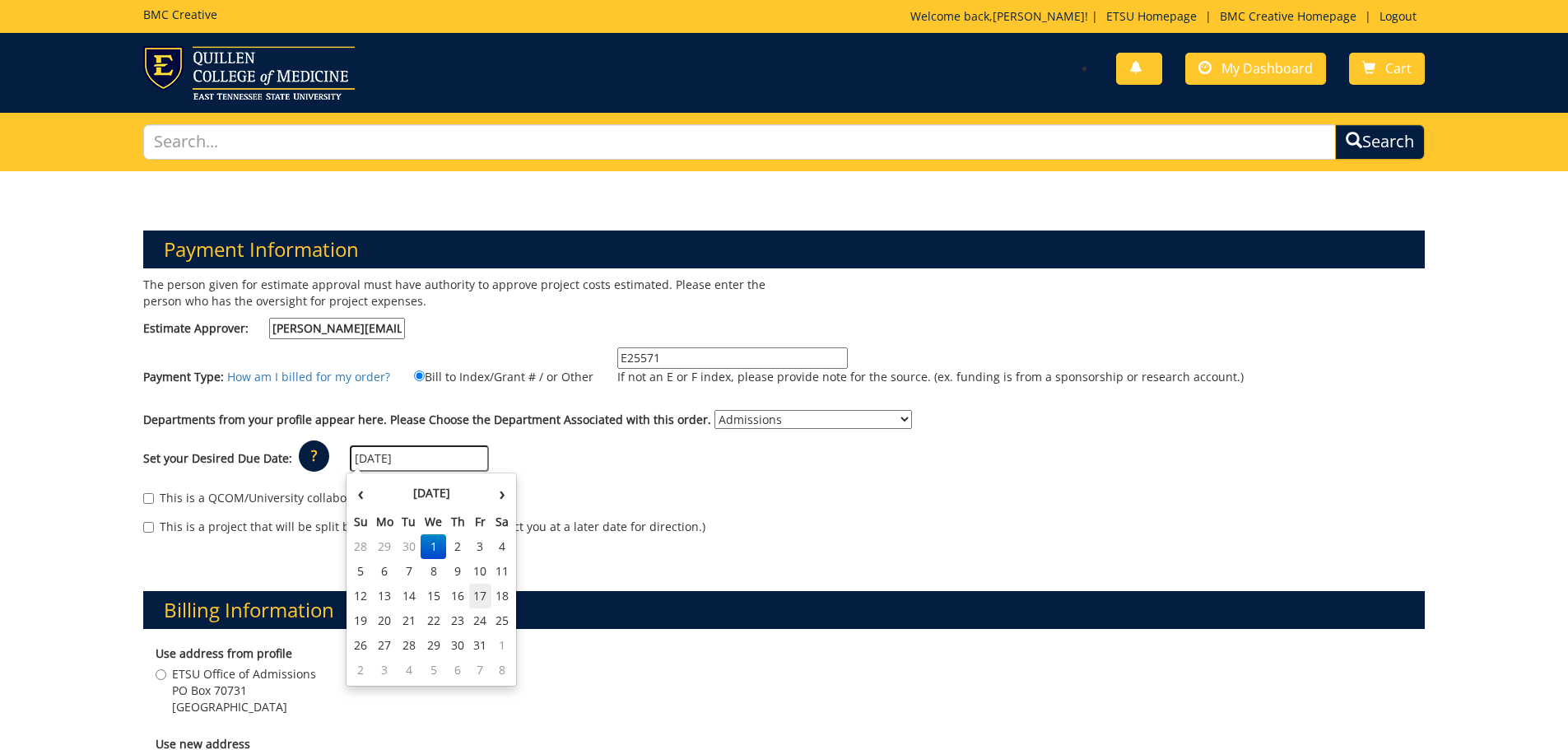
click at [474, 595] on td "17" at bounding box center [480, 596] width 23 height 24
type input "[DATE]"
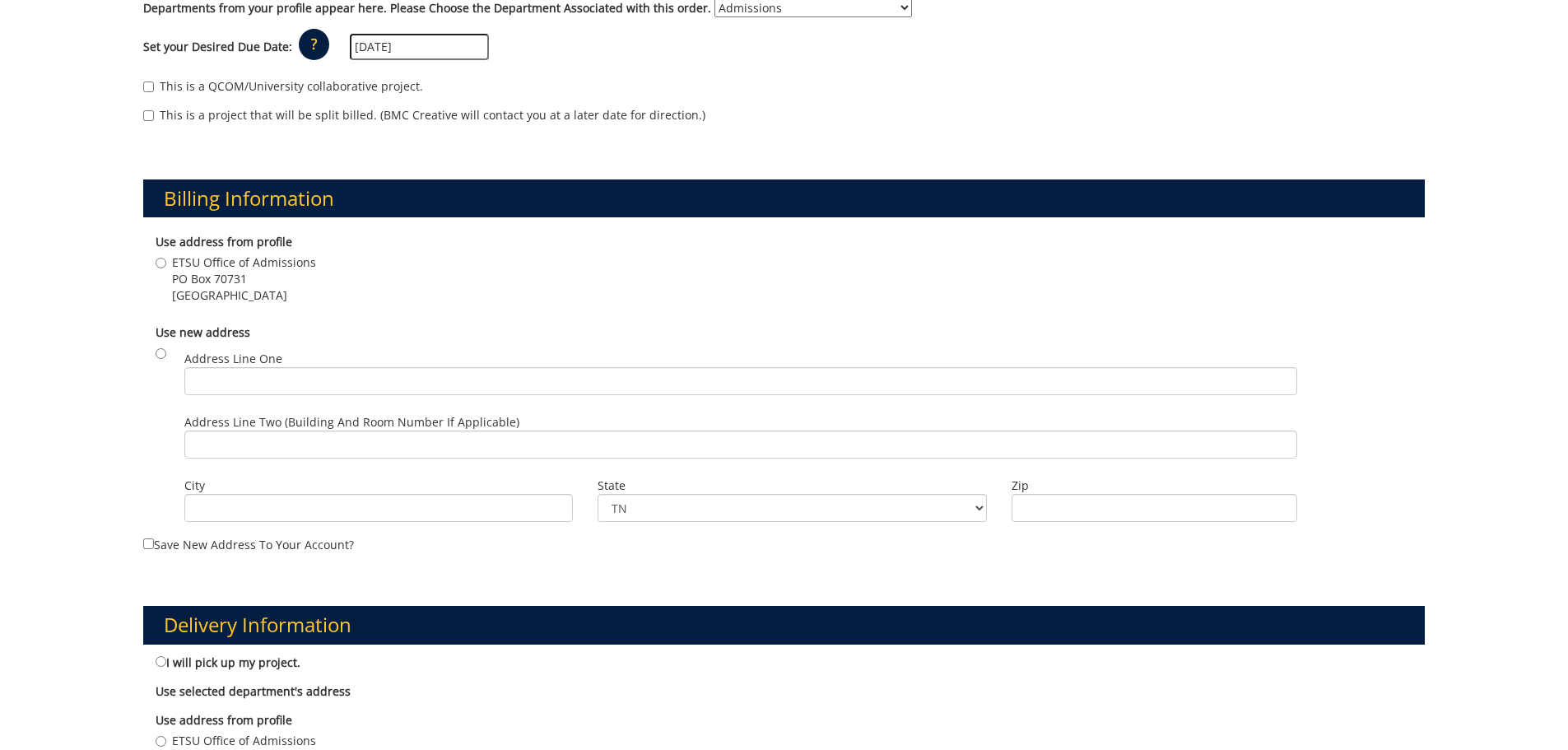
scroll to position [494, 0]
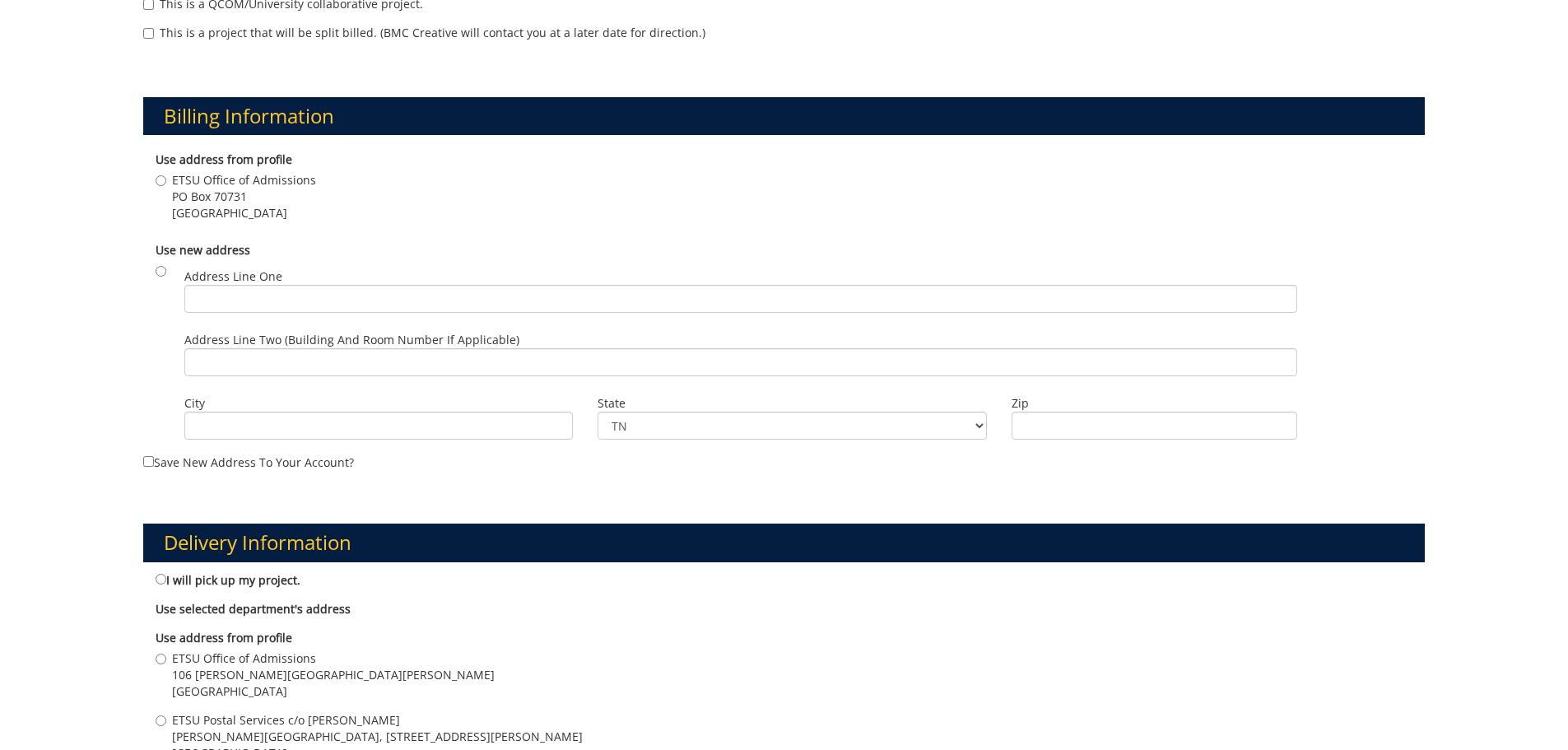
click at [209, 669] on span "106 Burgin Dossett Hall" at bounding box center [333, 676] width 322 height 17
click at [166, 664] on input "ETSU Office of Admissions 106 Burgin Dossett Hall Johnson City , TN 37614" at bounding box center [161, 659] width 10 height 10
radio input "true"
click at [193, 192] on span "PO Box 70731" at bounding box center [243, 197] width 144 height 17
click at [166, 186] on input "ETSU Office of Admissions PO Box 70731 Johnson City , TN 37614" at bounding box center [161, 180] width 10 height 10
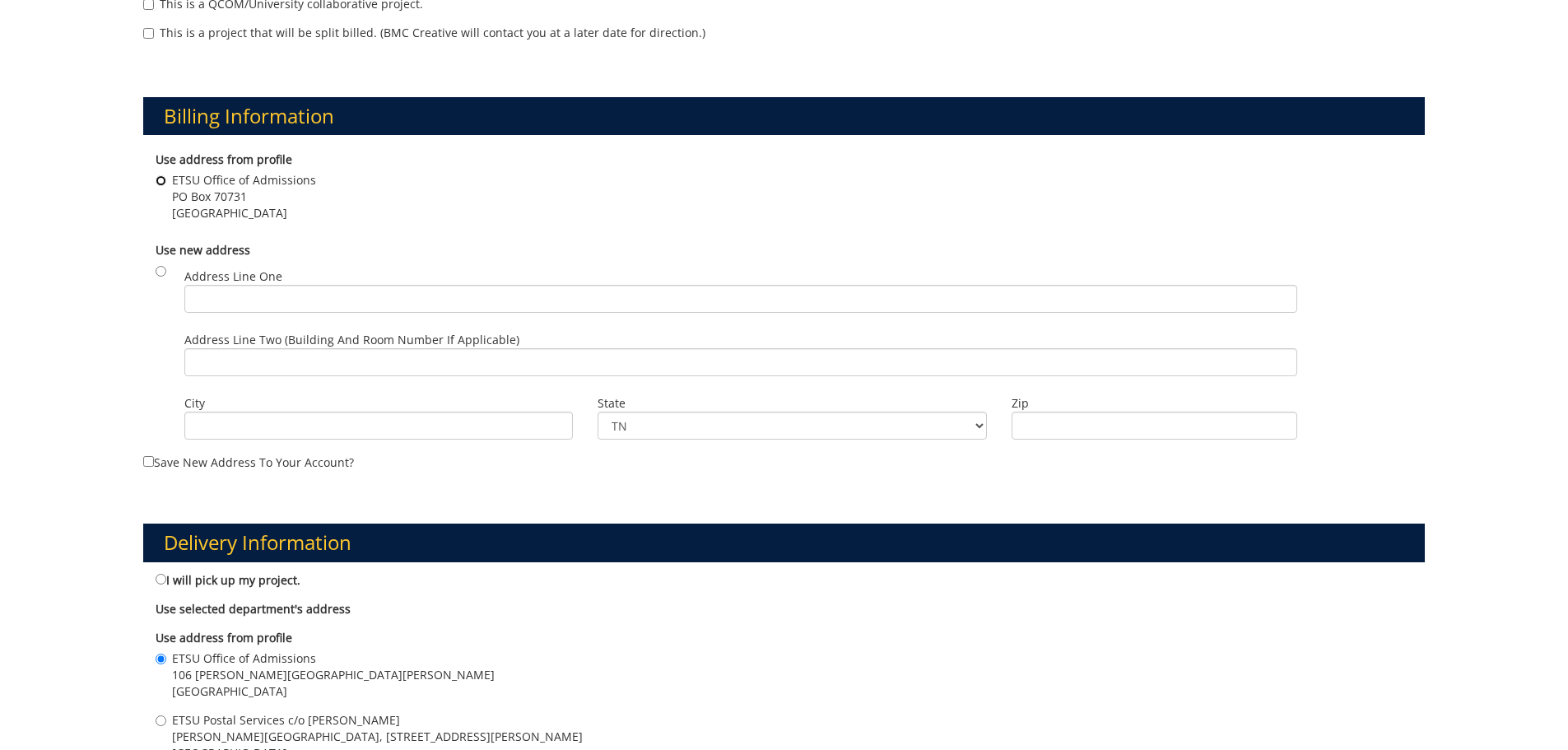
radio input "true"
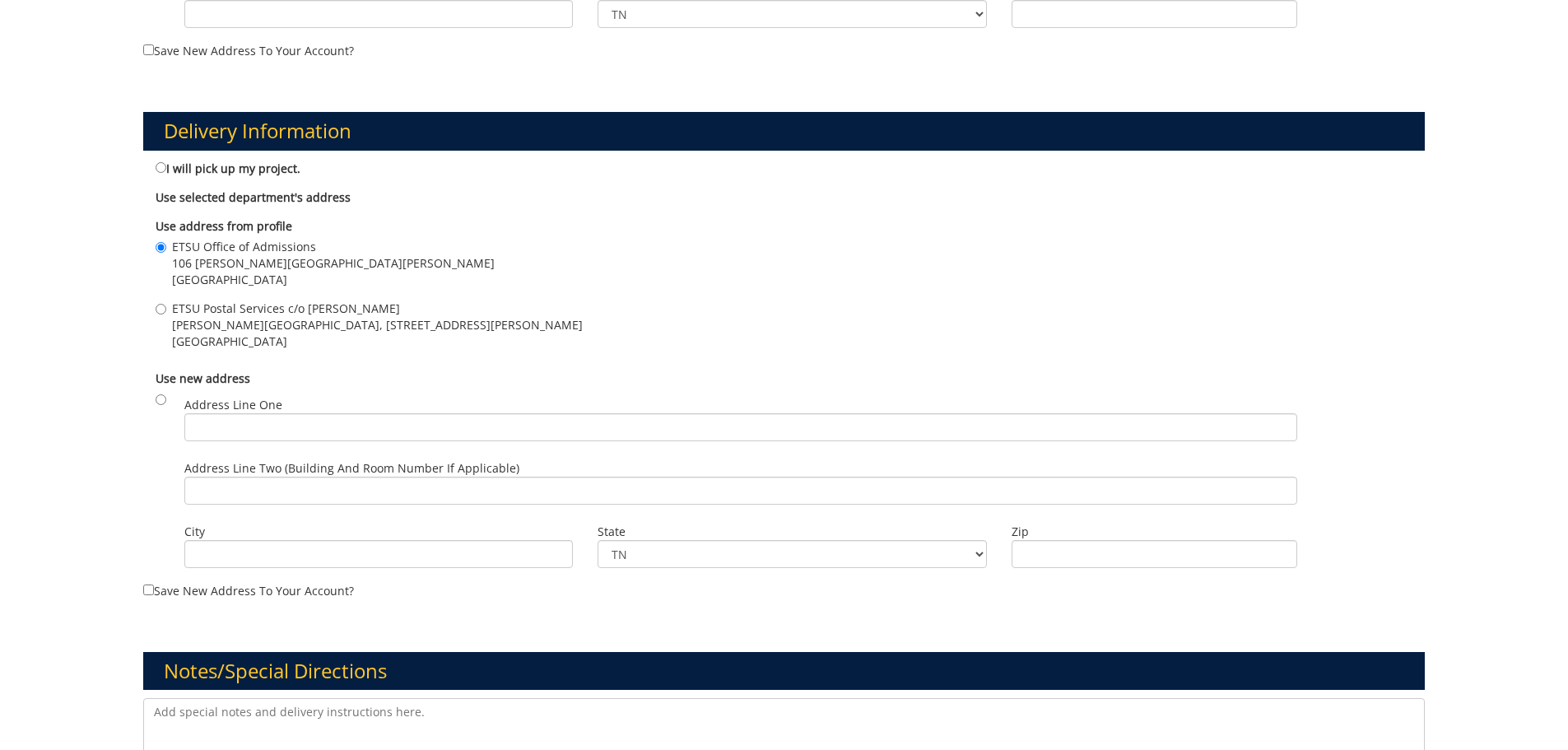
scroll to position [1153, 0]
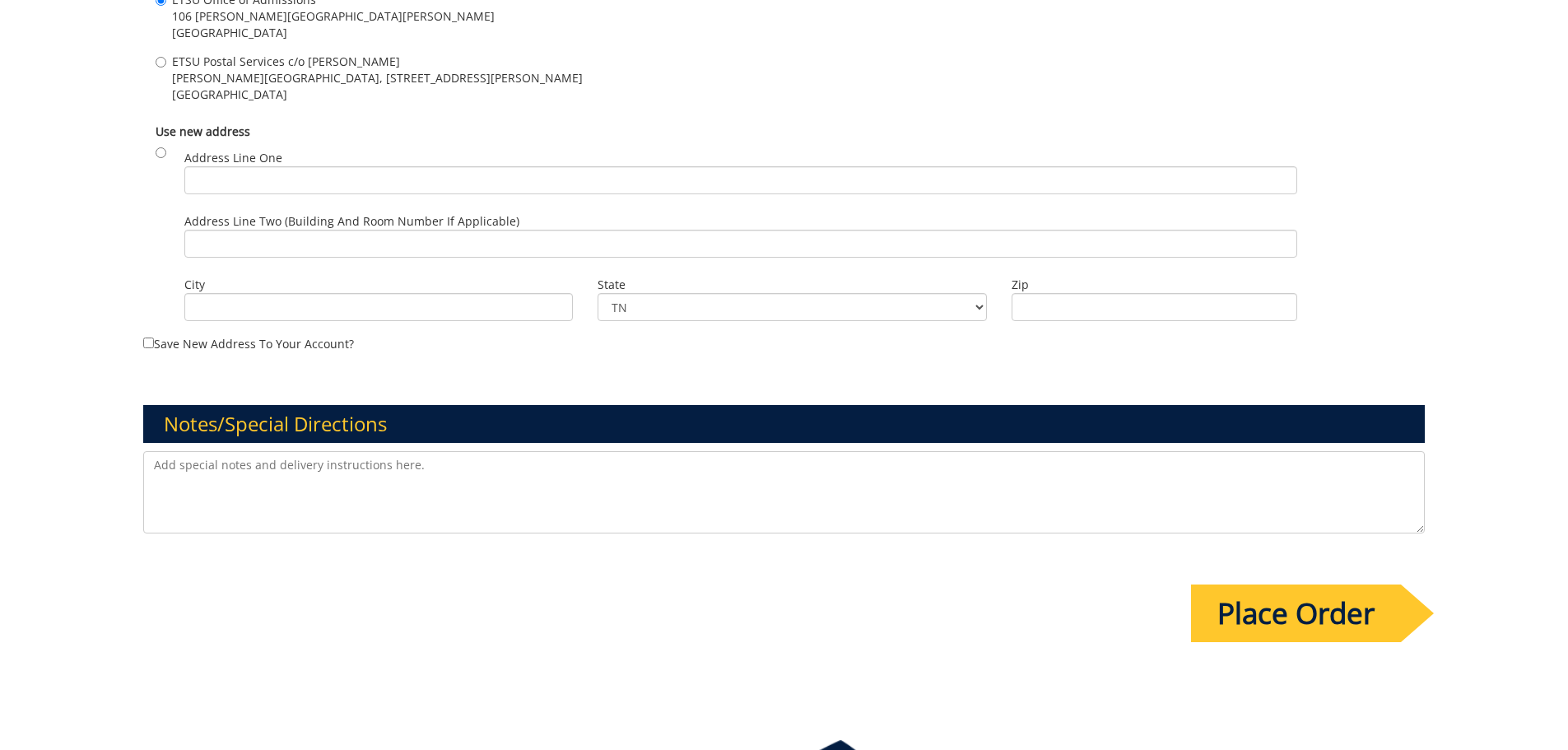
click at [281, 490] on textarea at bounding box center [784, 492] width 1282 height 83
click at [471, 459] on textarea "This is a rush job. Qty 800 invitations. Art to come Thursday. Mailing list to …" at bounding box center [784, 492] width 1282 height 83
type textarea "This is a rush job. Qty 800 invitations. Art to come [DATE]. Mailing list to be…"
click at [1273, 623] on input "Place Order" at bounding box center [1296, 613] width 210 height 57
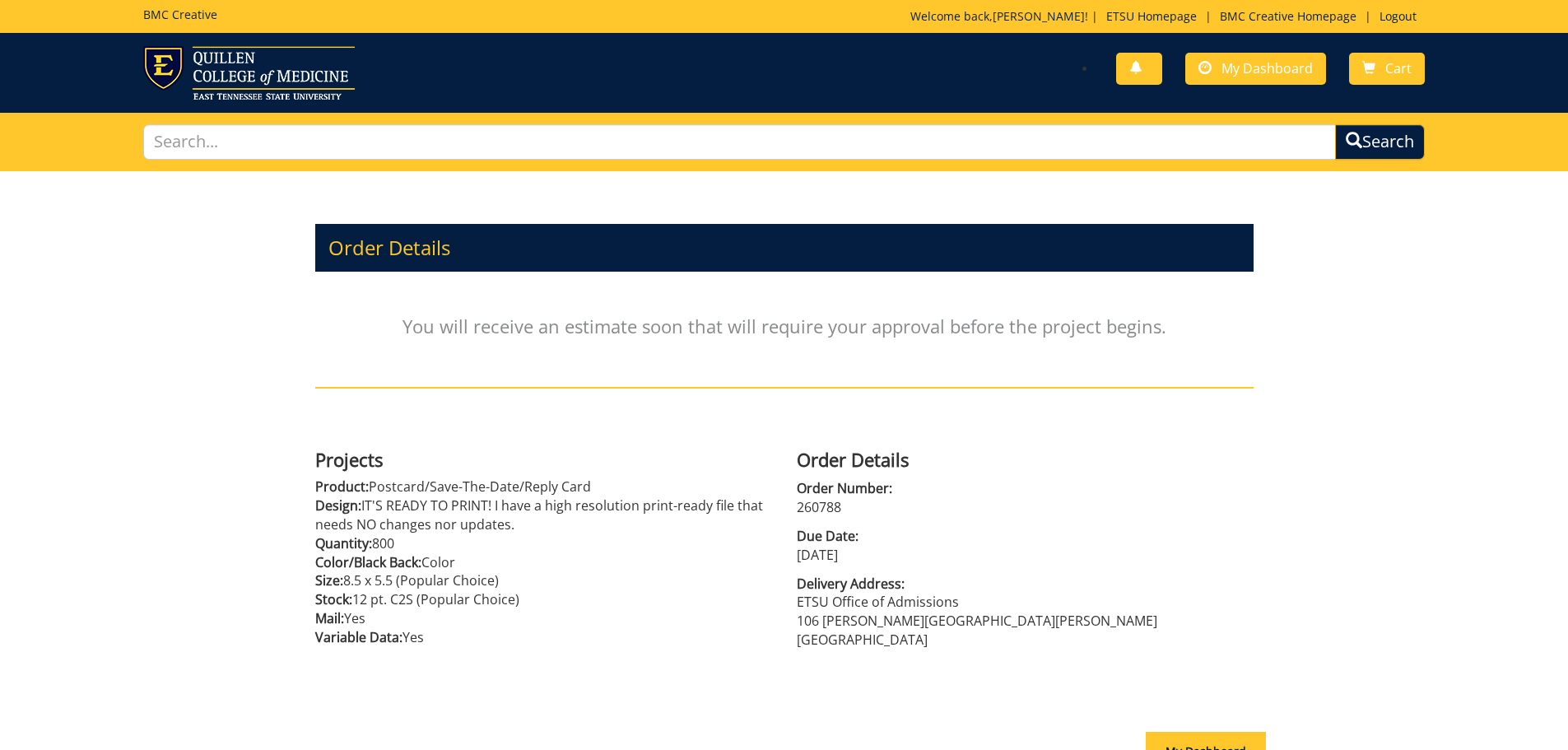
click at [1226, 89] on div "You have no new notifications My Dashboard Cart" at bounding box center [1110, 70] width 654 height 47
click at [1232, 76] on span "My Dashboard" at bounding box center [1266, 68] width 91 height 18
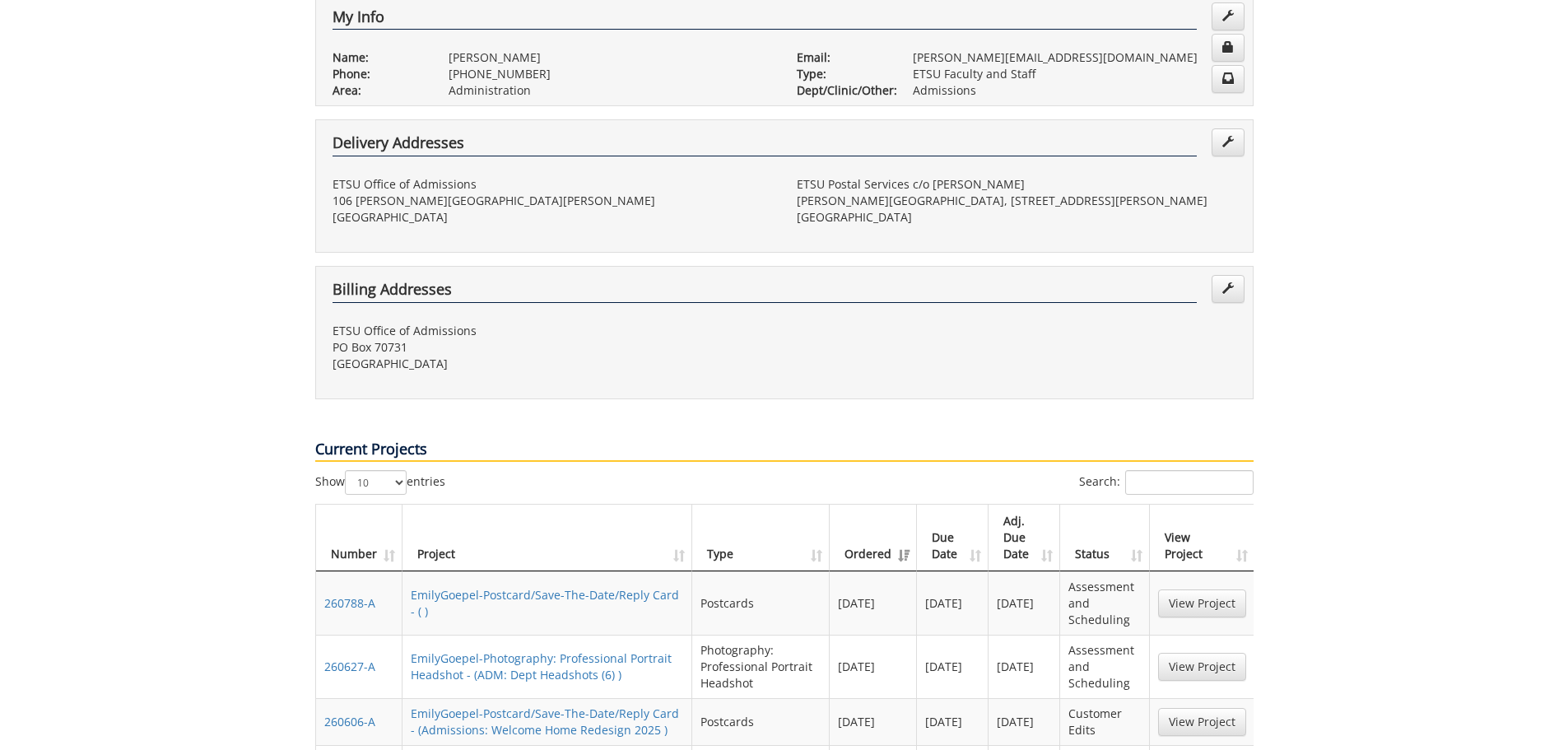
scroll to position [741, 0]
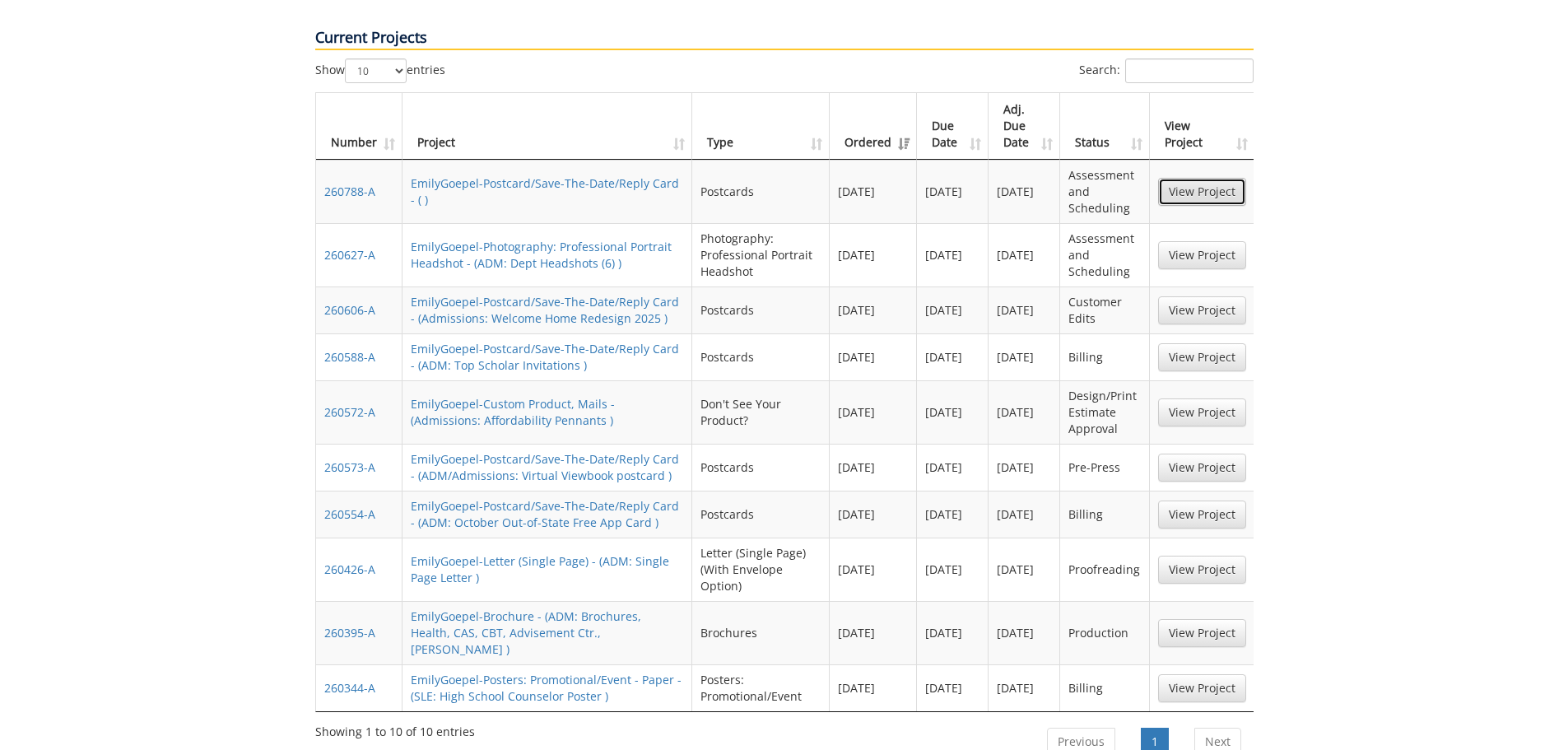
click at [1218, 178] on link "View Project" at bounding box center [1203, 192] width 88 height 28
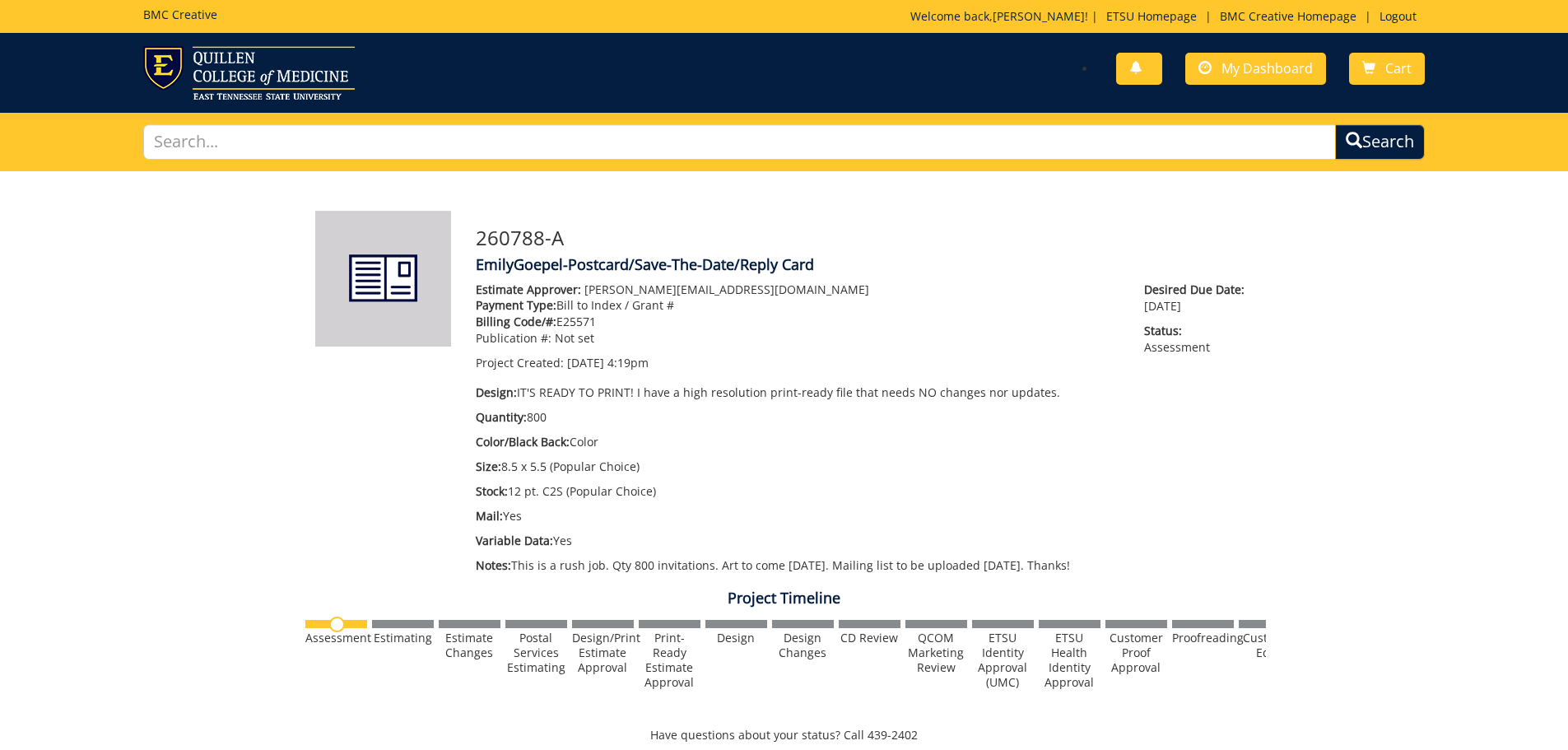
scroll to position [412, 0]
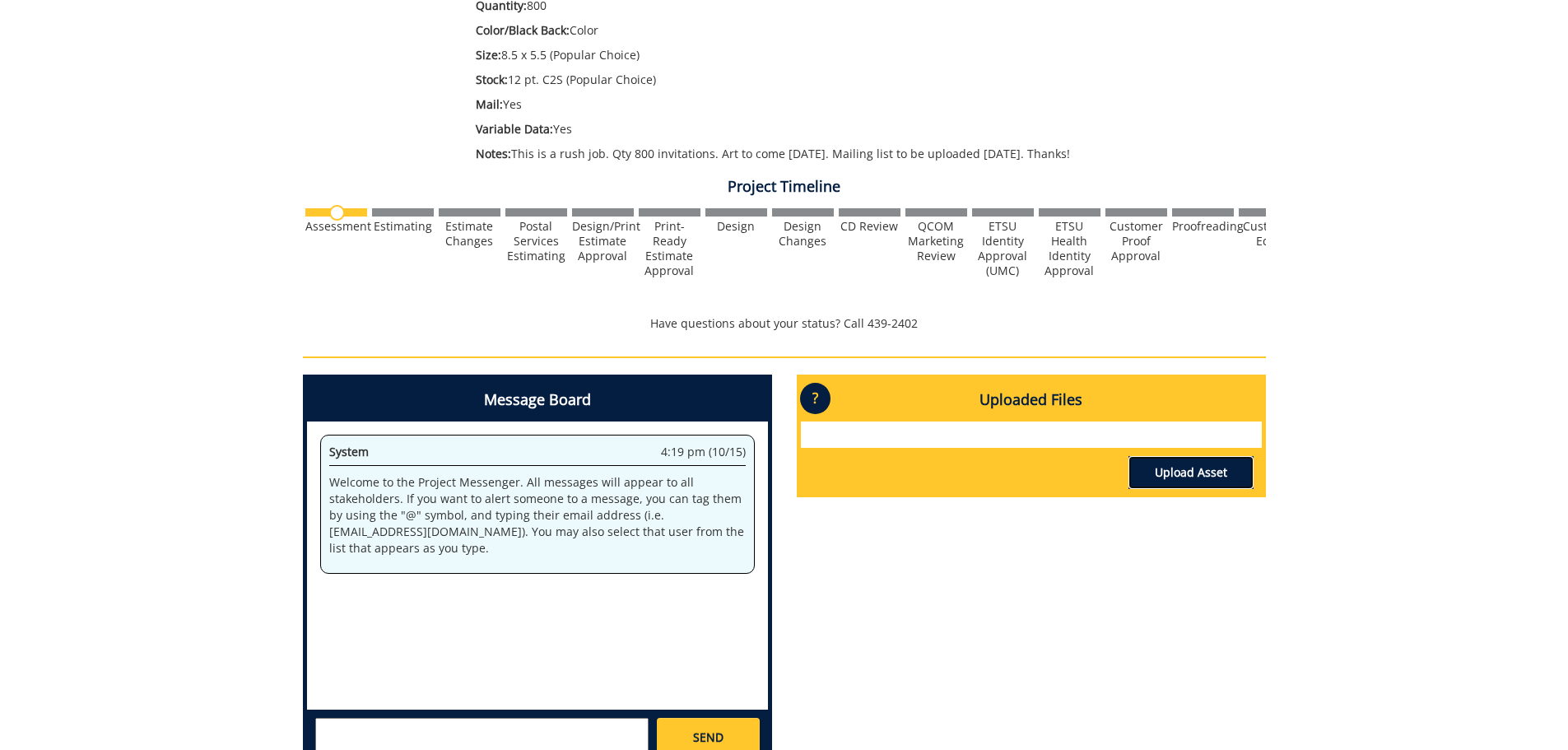
click at [1197, 461] on link "Upload Asset" at bounding box center [1190, 472] width 125 height 33
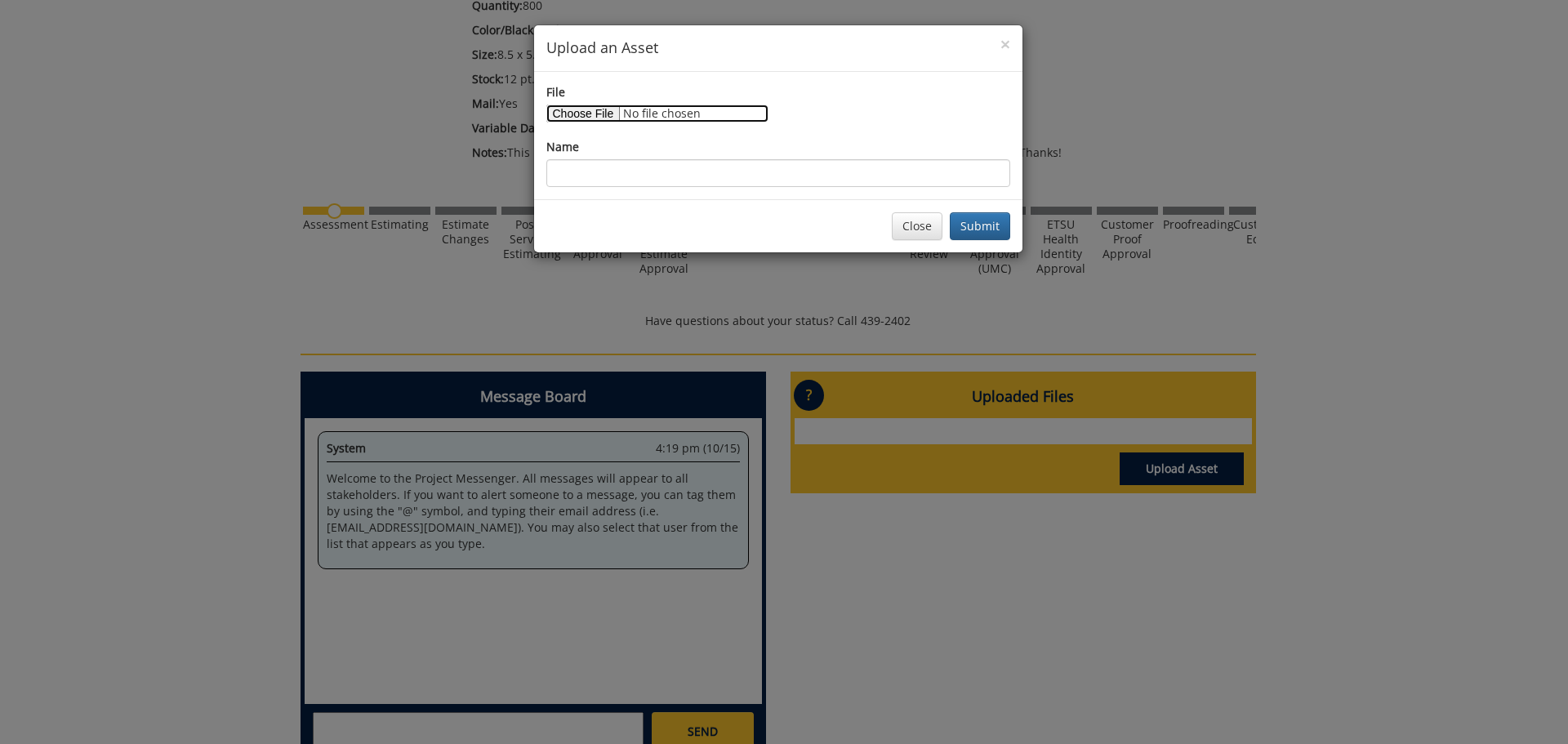
click at [608, 120] on input "File" at bounding box center [657, 113] width 222 height 18
type input "C:\fakepath\UG Events Honors Dinner Full Roster-2025-10-15-16-08-06_addressonly…"
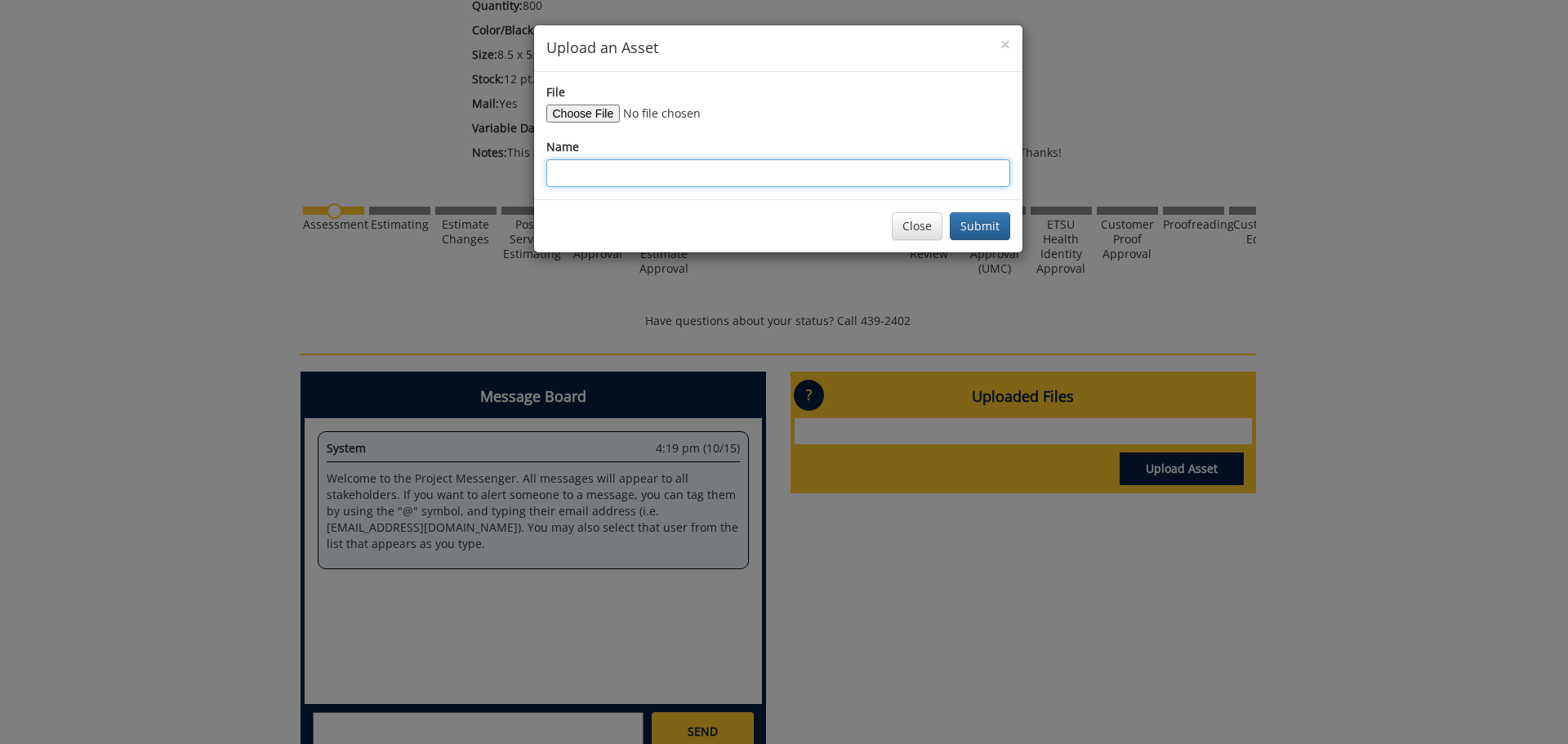
click at [679, 165] on input "Name" at bounding box center [778, 173] width 464 height 28
type input "Honors Preview Night Mailing List"
click at [982, 221] on button "Submit" at bounding box center [980, 227] width 61 height 28
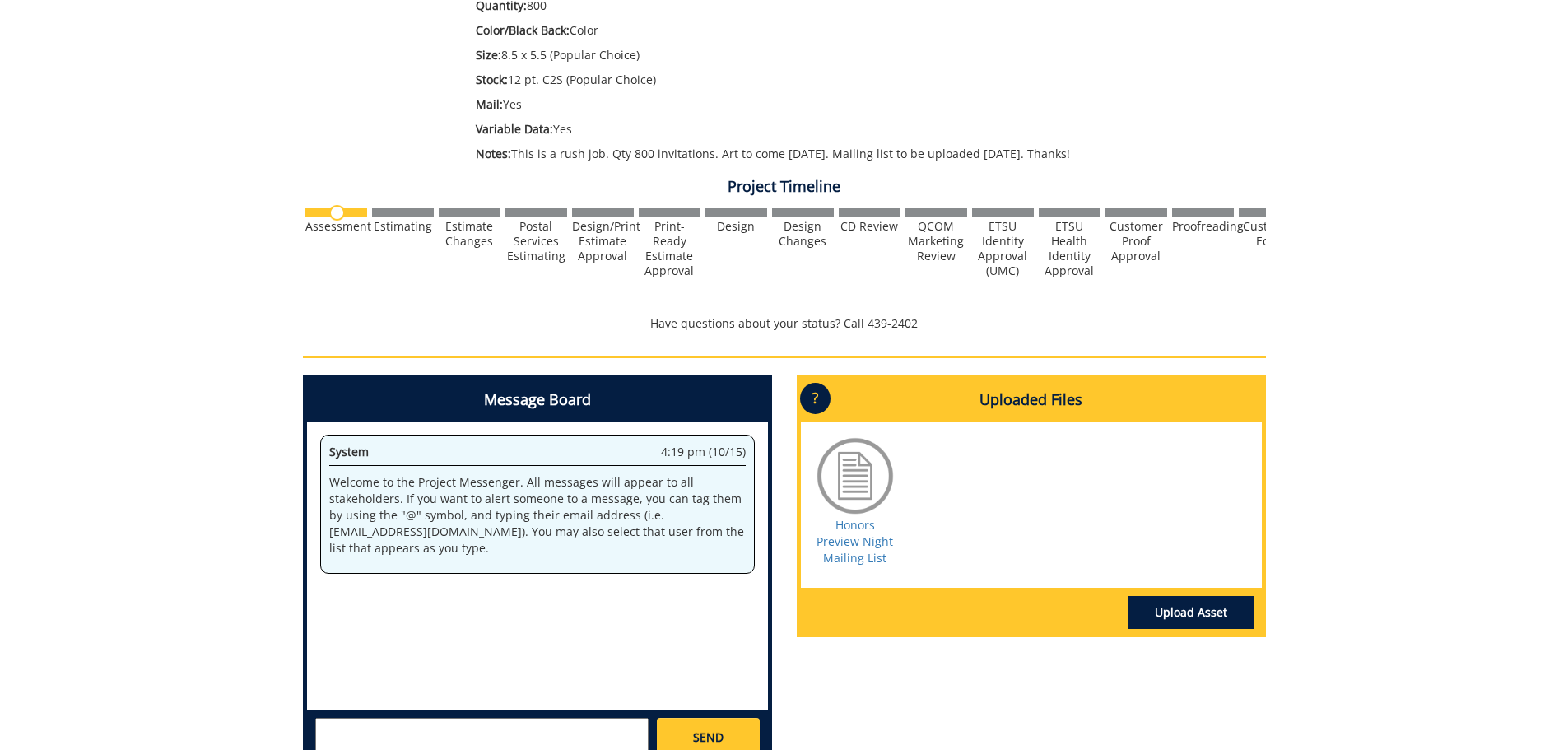
click at [537, 714] on div "SEND" at bounding box center [537, 737] width 461 height 55
click at [522, 722] on textarea at bounding box center [482, 738] width 334 height 39
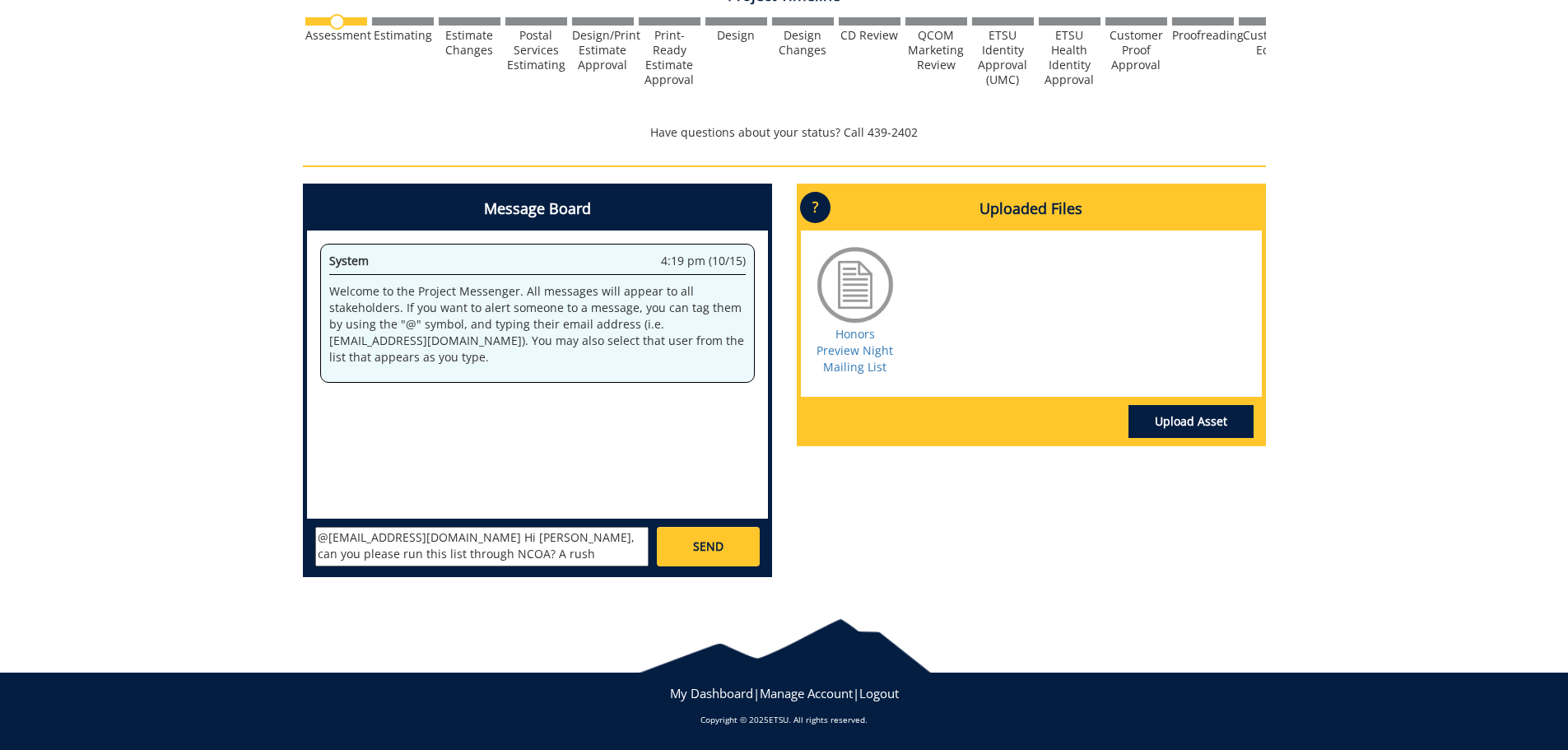
scroll to position [13, 0]
type textarea "@[EMAIL_ADDRESS][DOMAIN_NAME] Hi [PERSON_NAME], can you please run this list th…"
click at [694, 538] on link "SEND" at bounding box center [707, 547] width 102 height 39
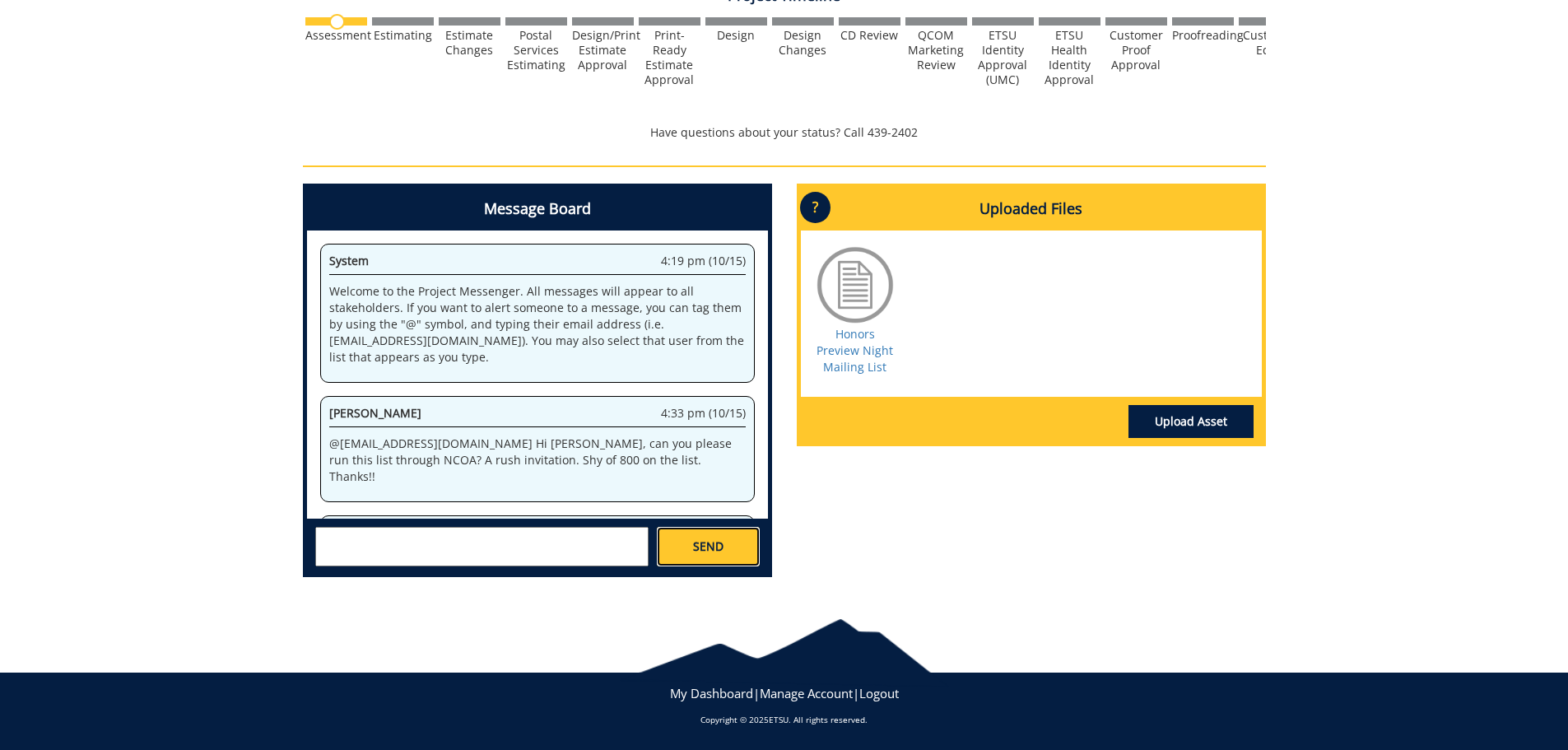
scroll to position [491, 0]
